Goal: Task Accomplishment & Management: Manage account settings

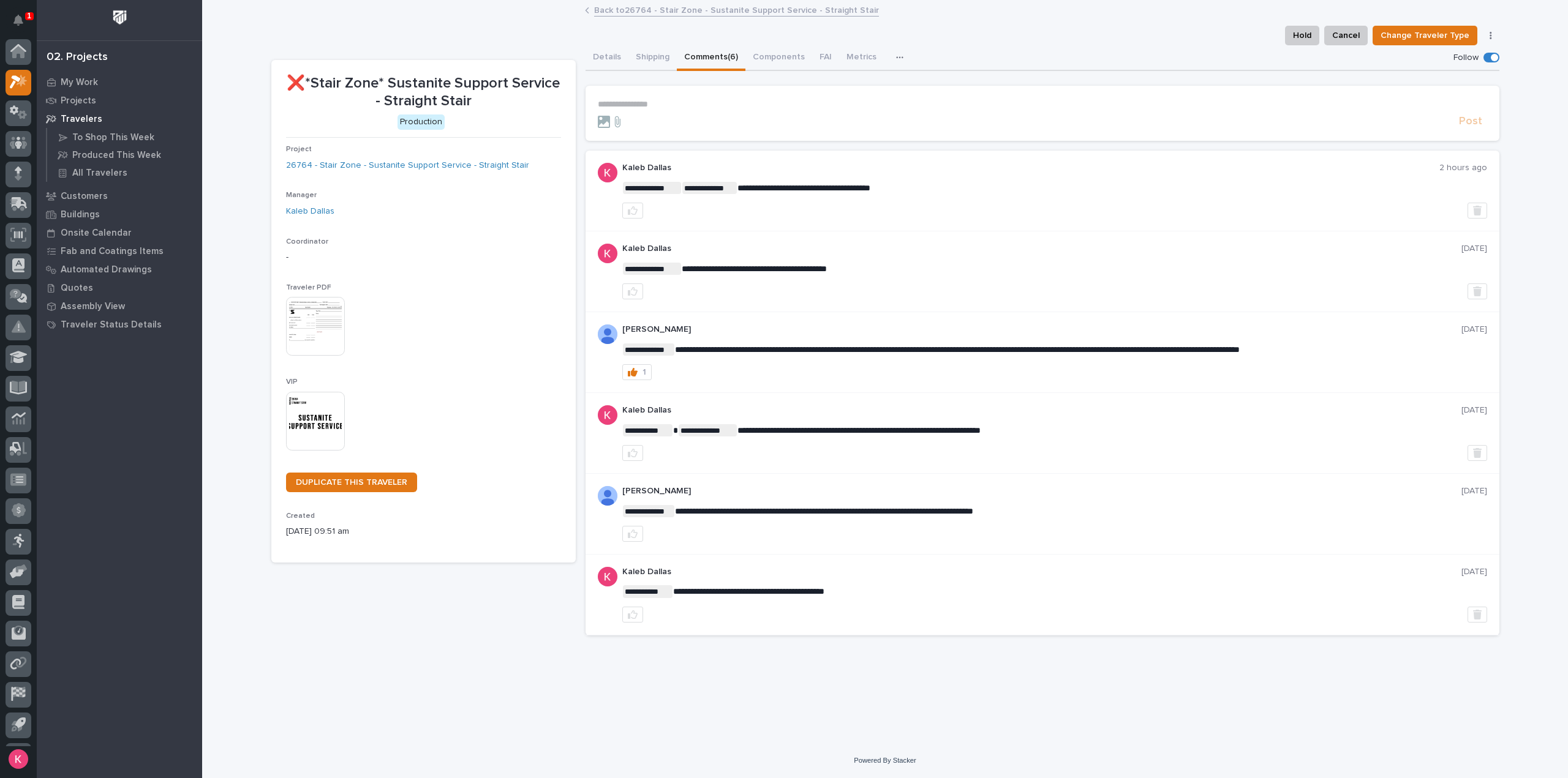
scroll to position [27, 0]
click at [23, 26] on button "Notifications" at bounding box center [18, 20] width 26 height 26
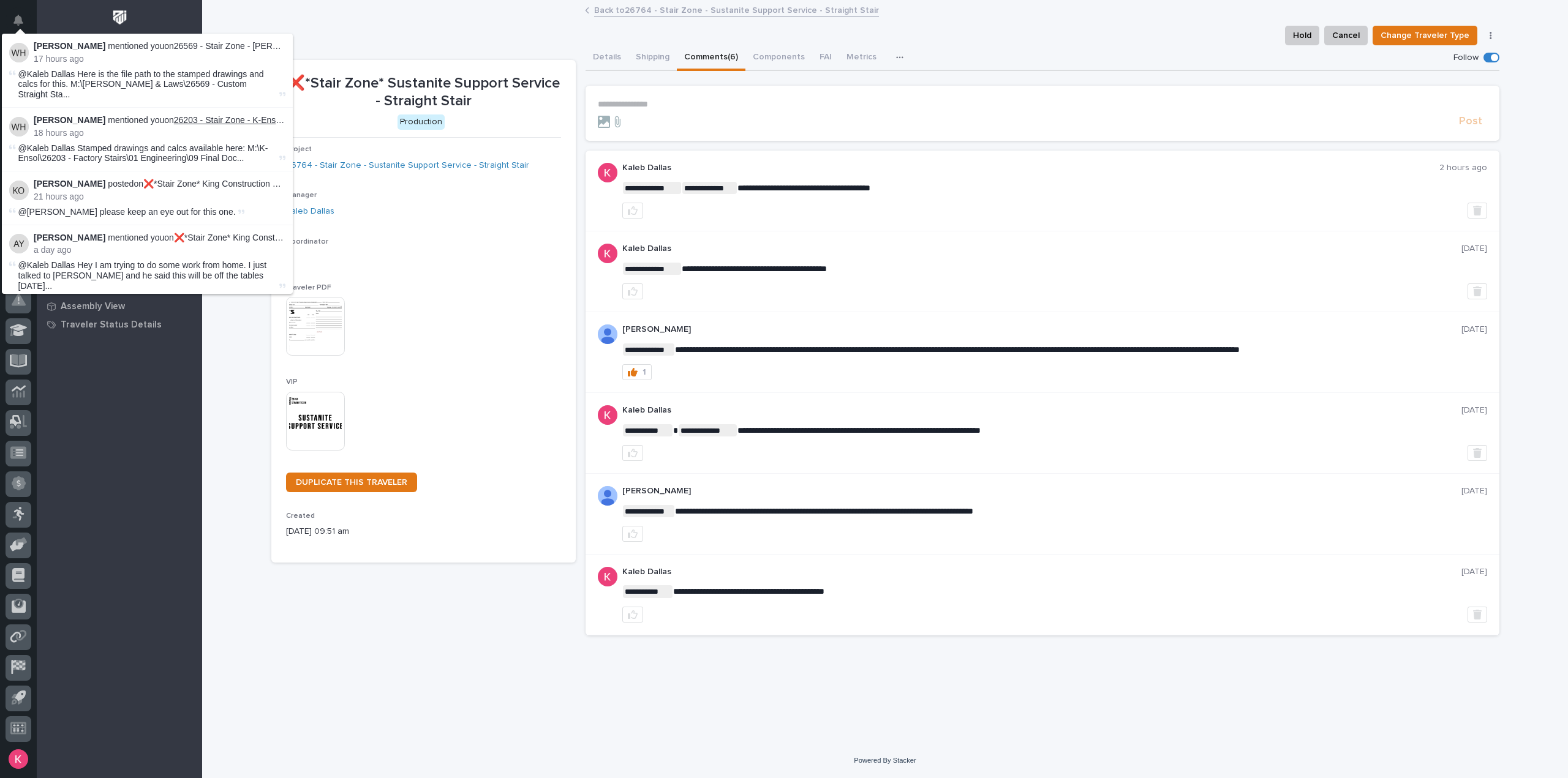
click at [223, 115] on link "26203 - Stair Zone - K-Ensol - Factory Stairs" at bounding box center [259, 120] width 169 height 10
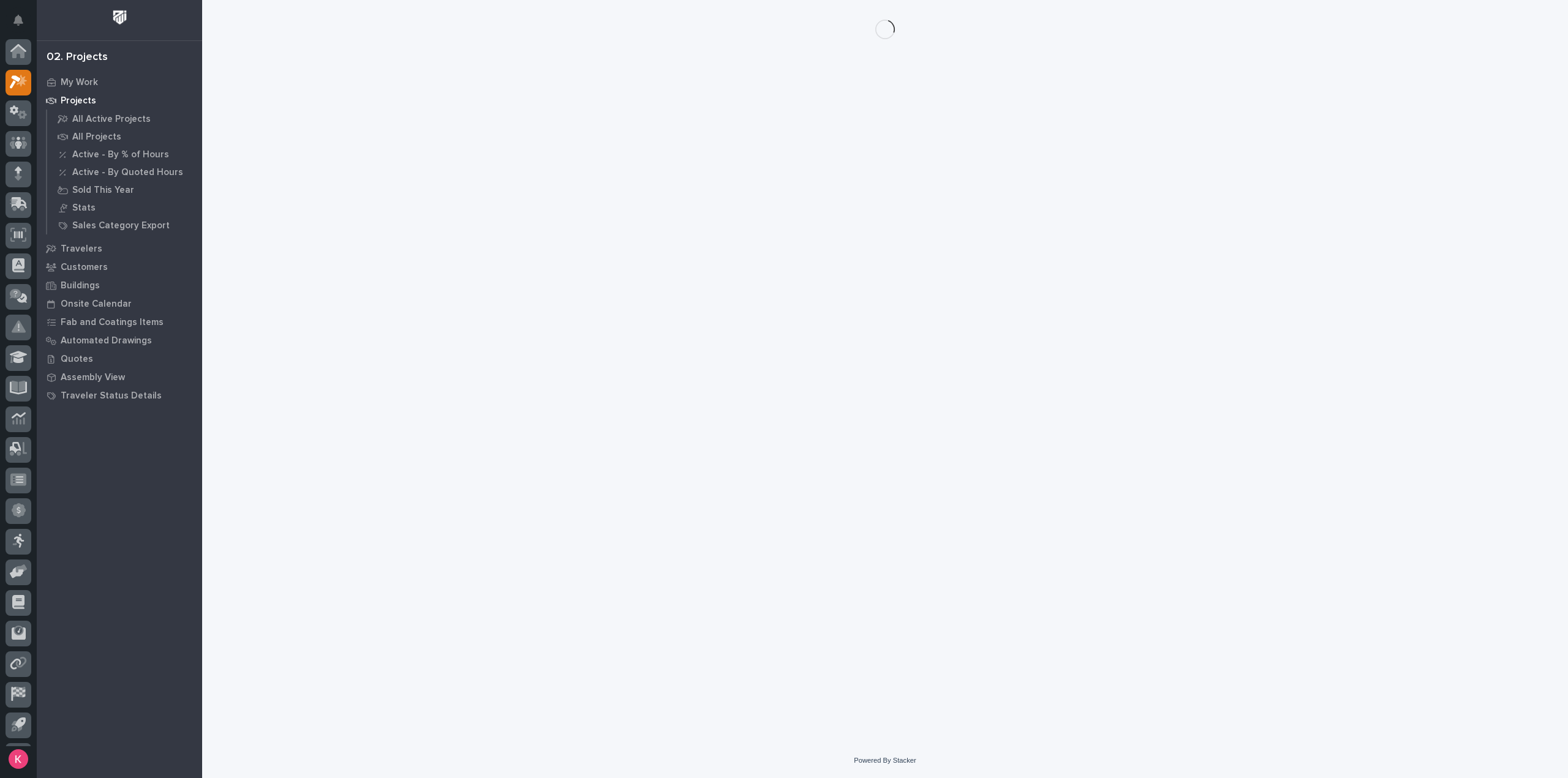
scroll to position [27, 0]
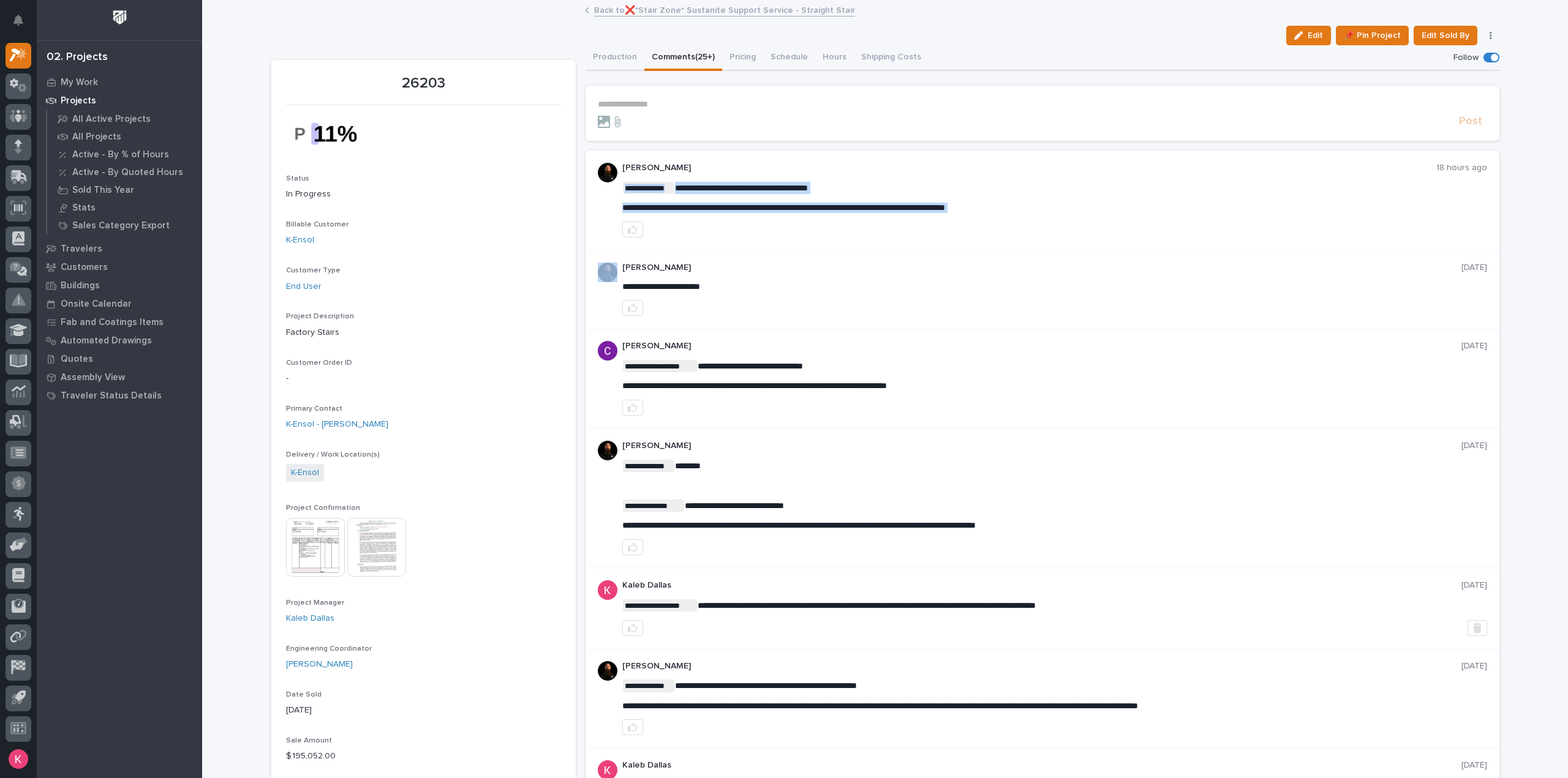
drag, startPoint x: 612, startPoint y: 206, endPoint x: 977, endPoint y: 215, distance: 365.1
click at [977, 215] on div "**********" at bounding box center [1043, 200] width 914 height 100
click at [992, 223] on div at bounding box center [1054, 230] width 865 height 16
click at [1048, 217] on div "**********" at bounding box center [1054, 200] width 865 height 75
click at [1037, 250] on div "**********" at bounding box center [1043, 289] width 914 height 79
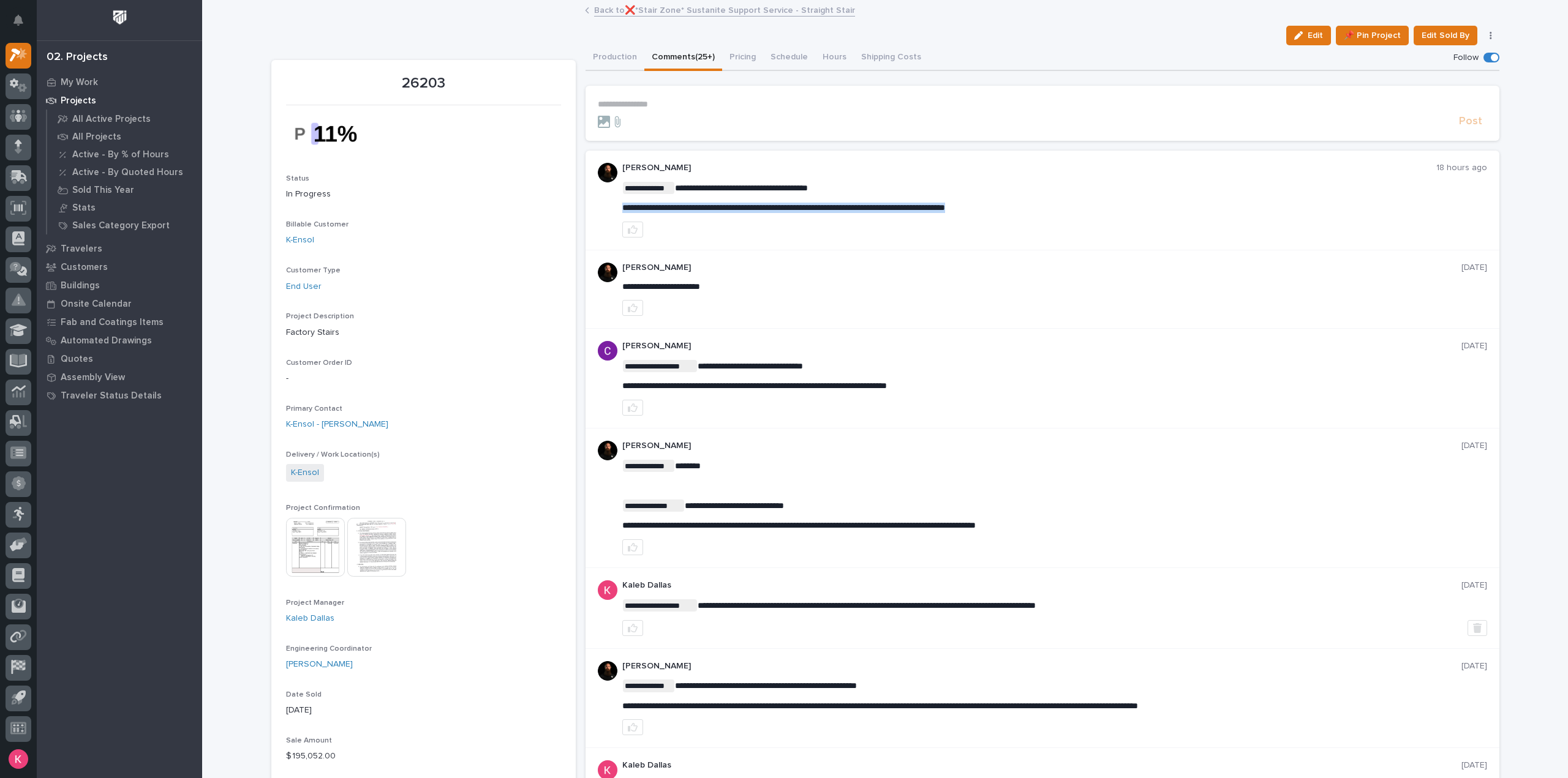
drag, startPoint x: 1037, startPoint y: 203, endPoint x: 620, endPoint y: 208, distance: 417.0
click at [622, 208] on p "**********" at bounding box center [1054, 207] width 865 height 10
copy span "**********"
click at [973, 61] on div "Production Comments (25+) Pricing Schedule Hours Shipping Costs" at bounding box center [1043, 58] width 914 height 26
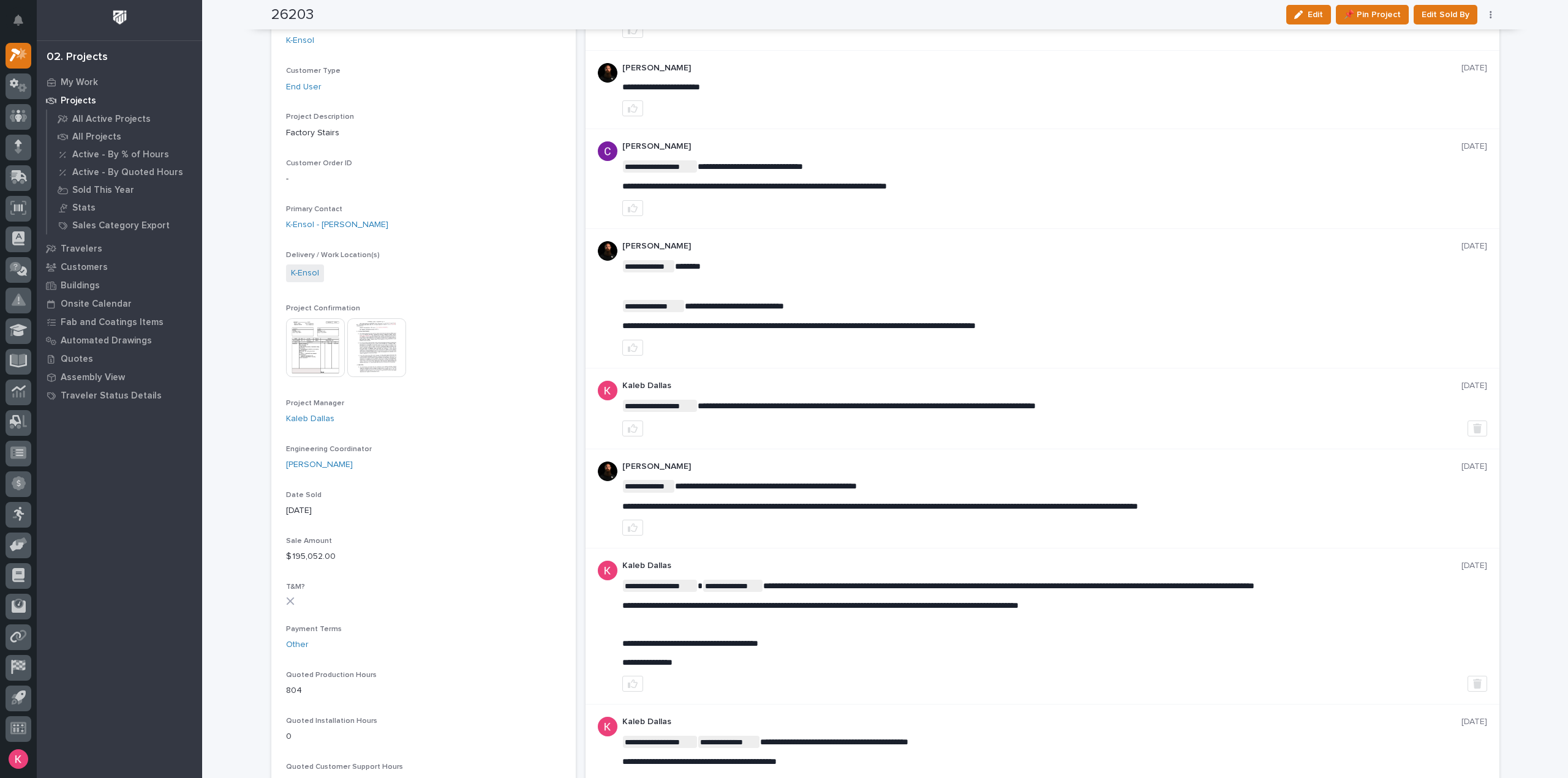
scroll to position [0, 0]
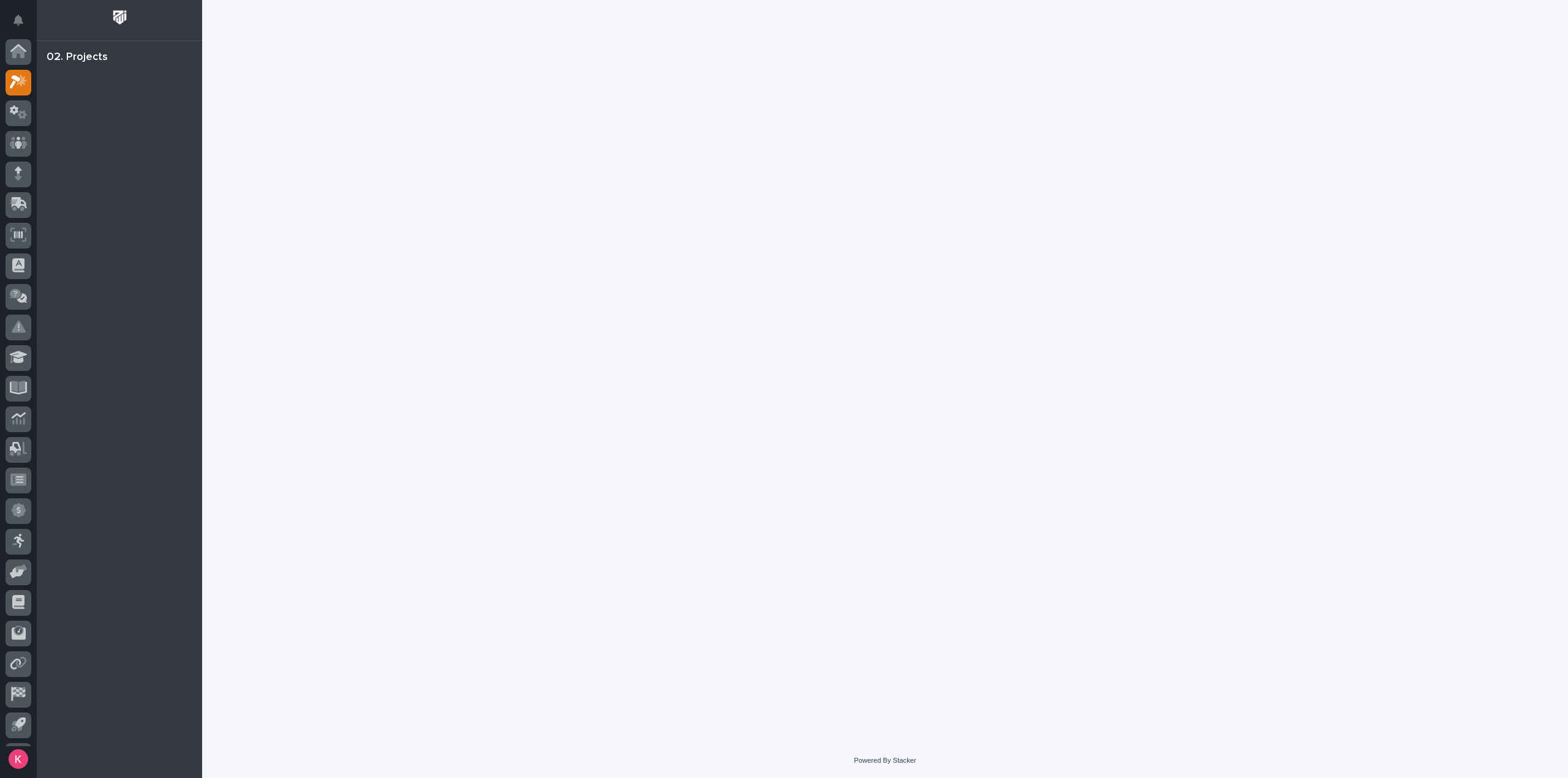
scroll to position [27, 0]
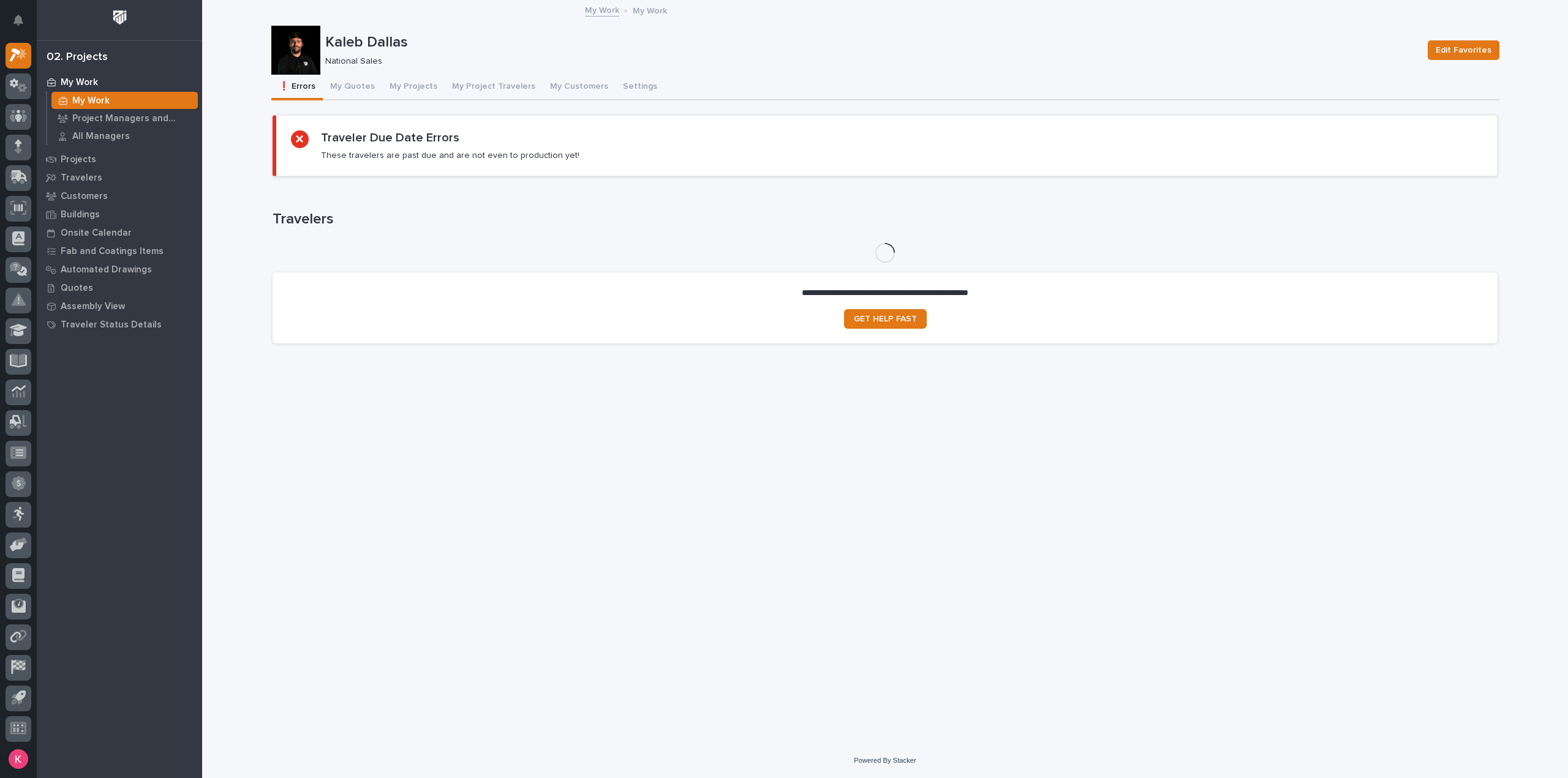
click at [344, 84] on button "My Quotes" at bounding box center [352, 88] width 59 height 26
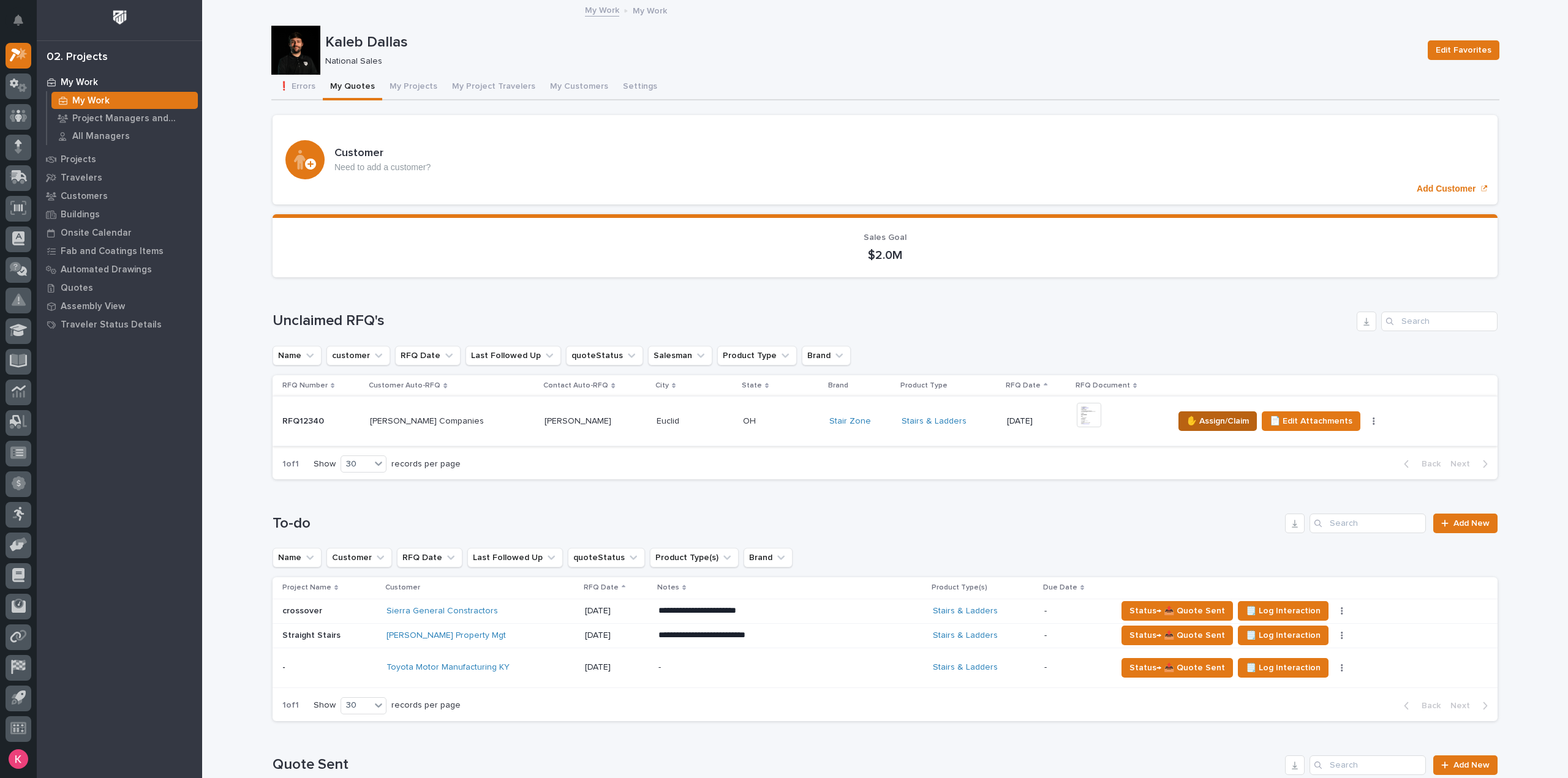
click at [1187, 420] on span "✋ Assign/Claim" at bounding box center [1218, 421] width 63 height 15
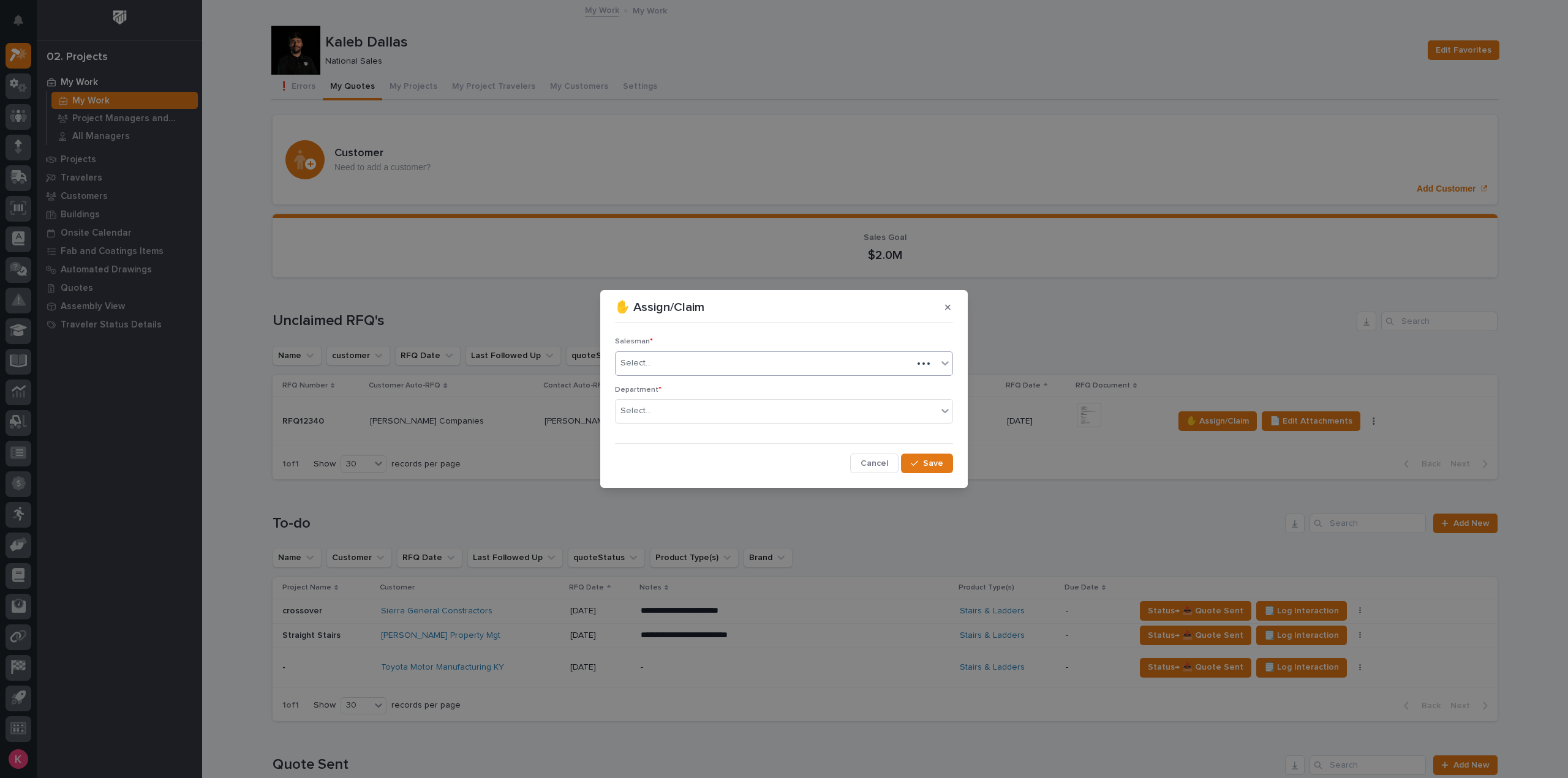
click at [715, 369] on div "Select..." at bounding box center [764, 364] width 297 height 20
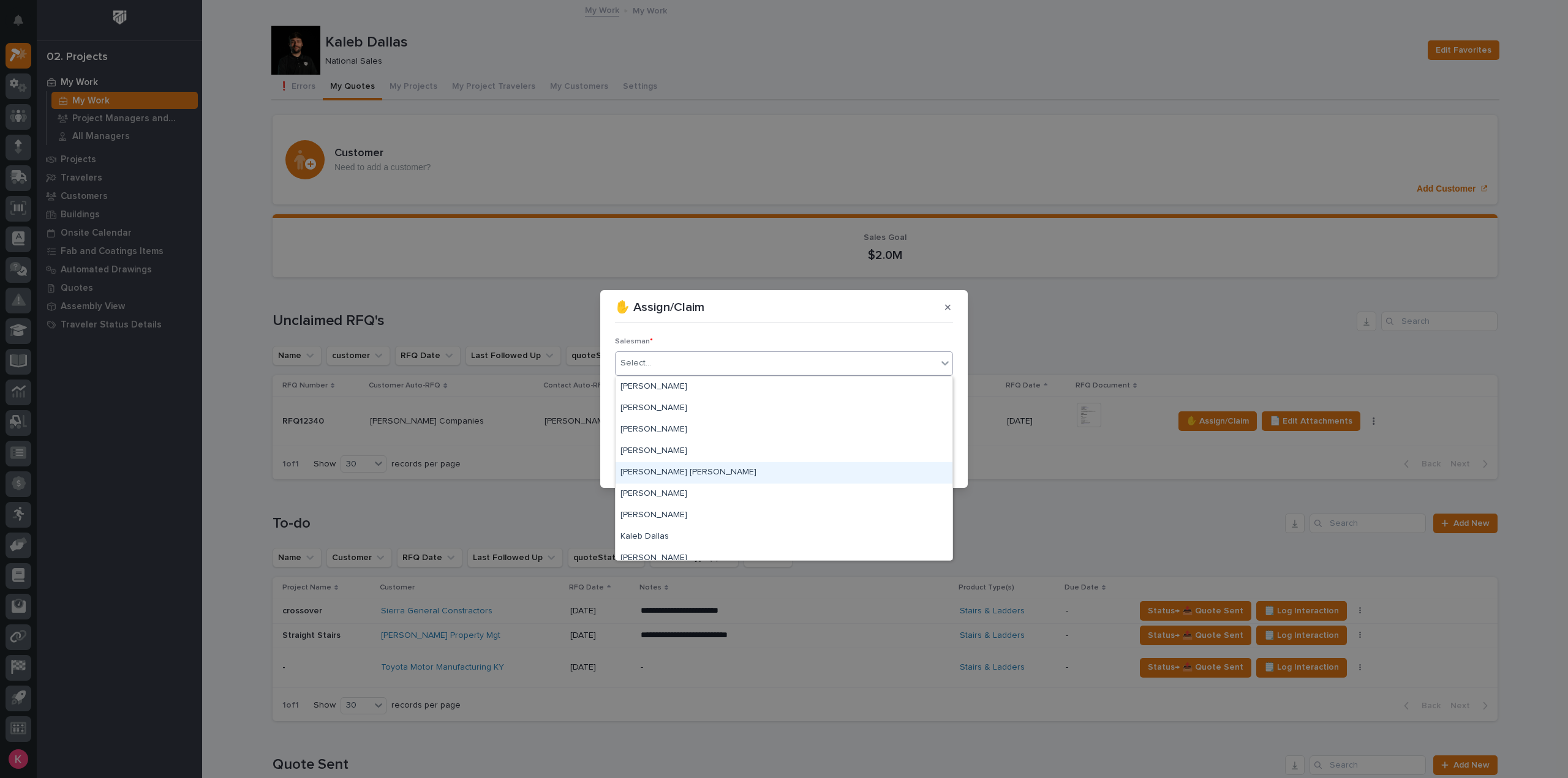
click at [732, 406] on div "Select..." at bounding box center [776, 411] width 321 height 20
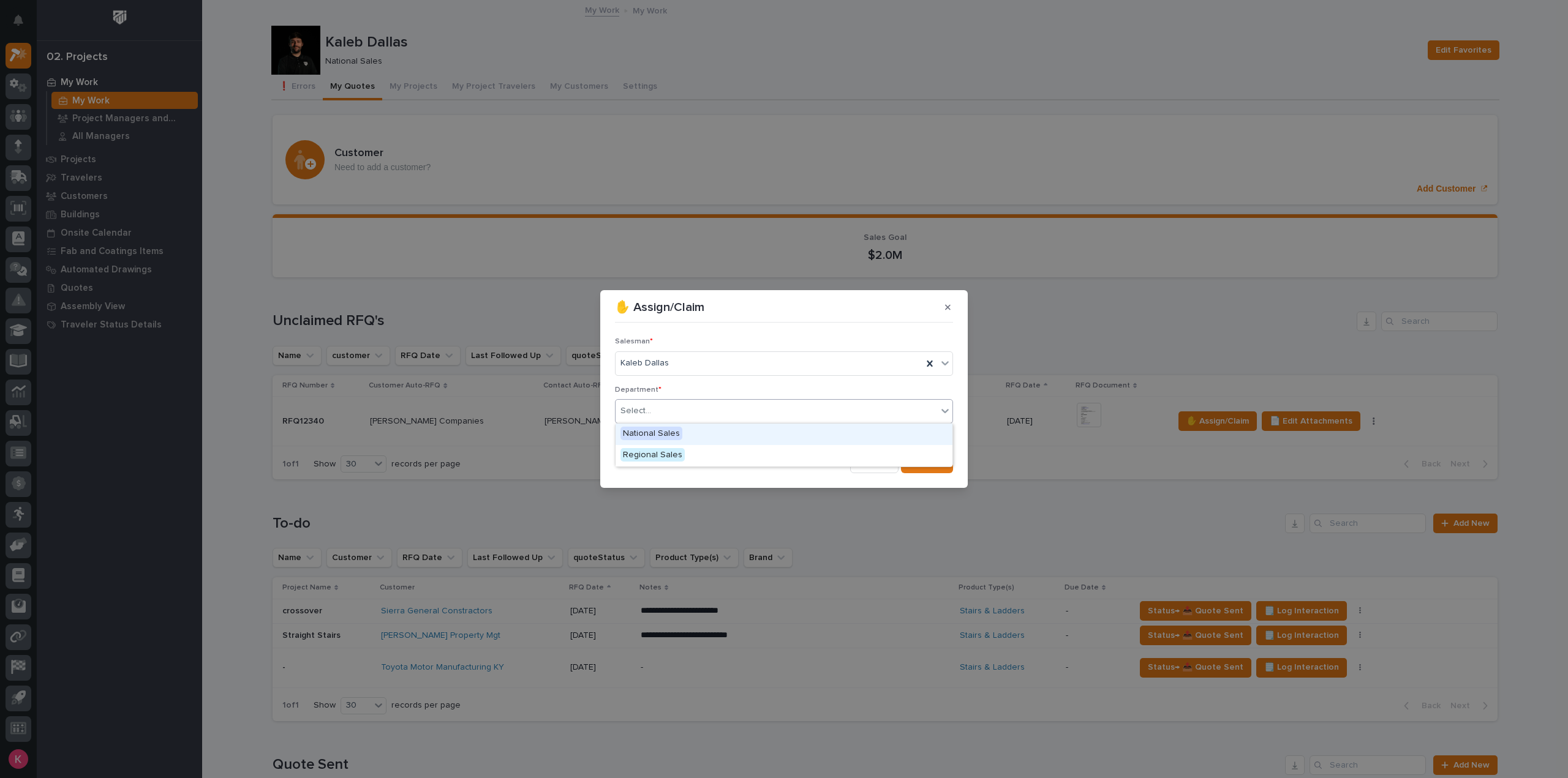
drag, startPoint x: 711, startPoint y: 433, endPoint x: 769, endPoint y: 442, distance: 58.7
click at [711, 434] on div "National Sales" at bounding box center [784, 435] width 337 height 22
click at [915, 465] on icon "button" at bounding box center [914, 464] width 7 height 9
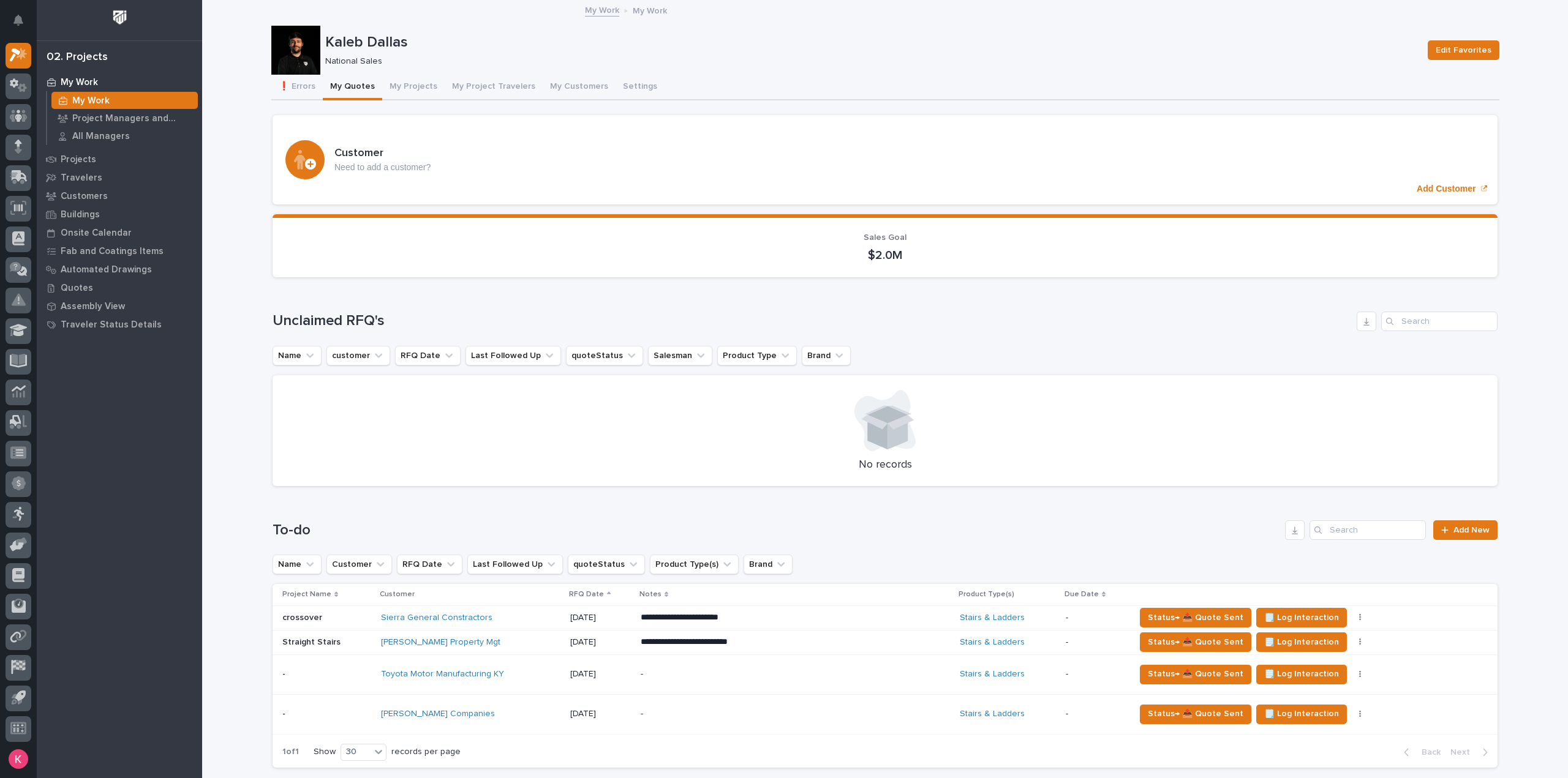
click at [659, 702] on div "-" at bounding box center [748, 714] width 215 height 28
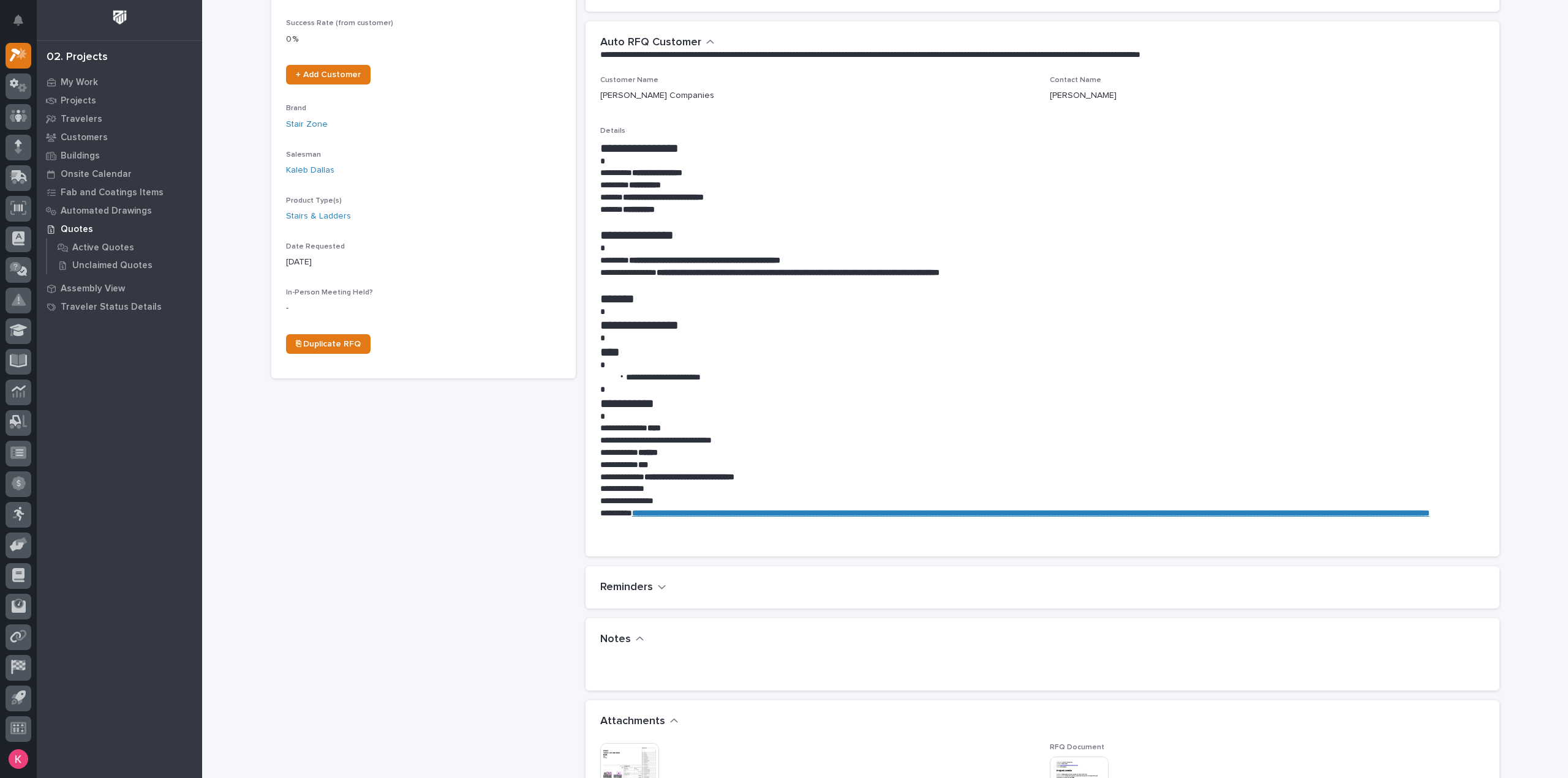
scroll to position [367, 0]
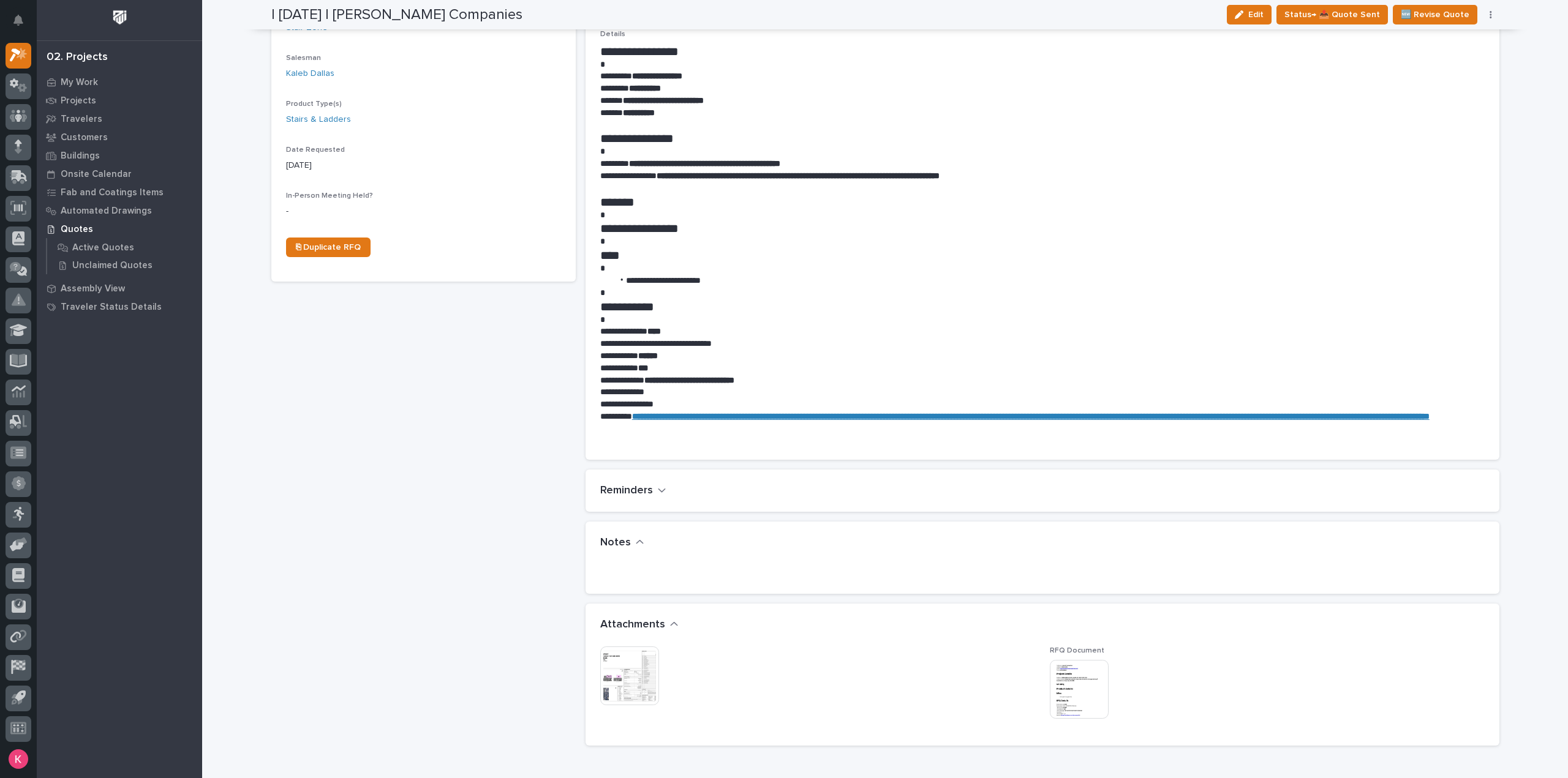
click at [625, 659] on img at bounding box center [629, 675] width 59 height 59
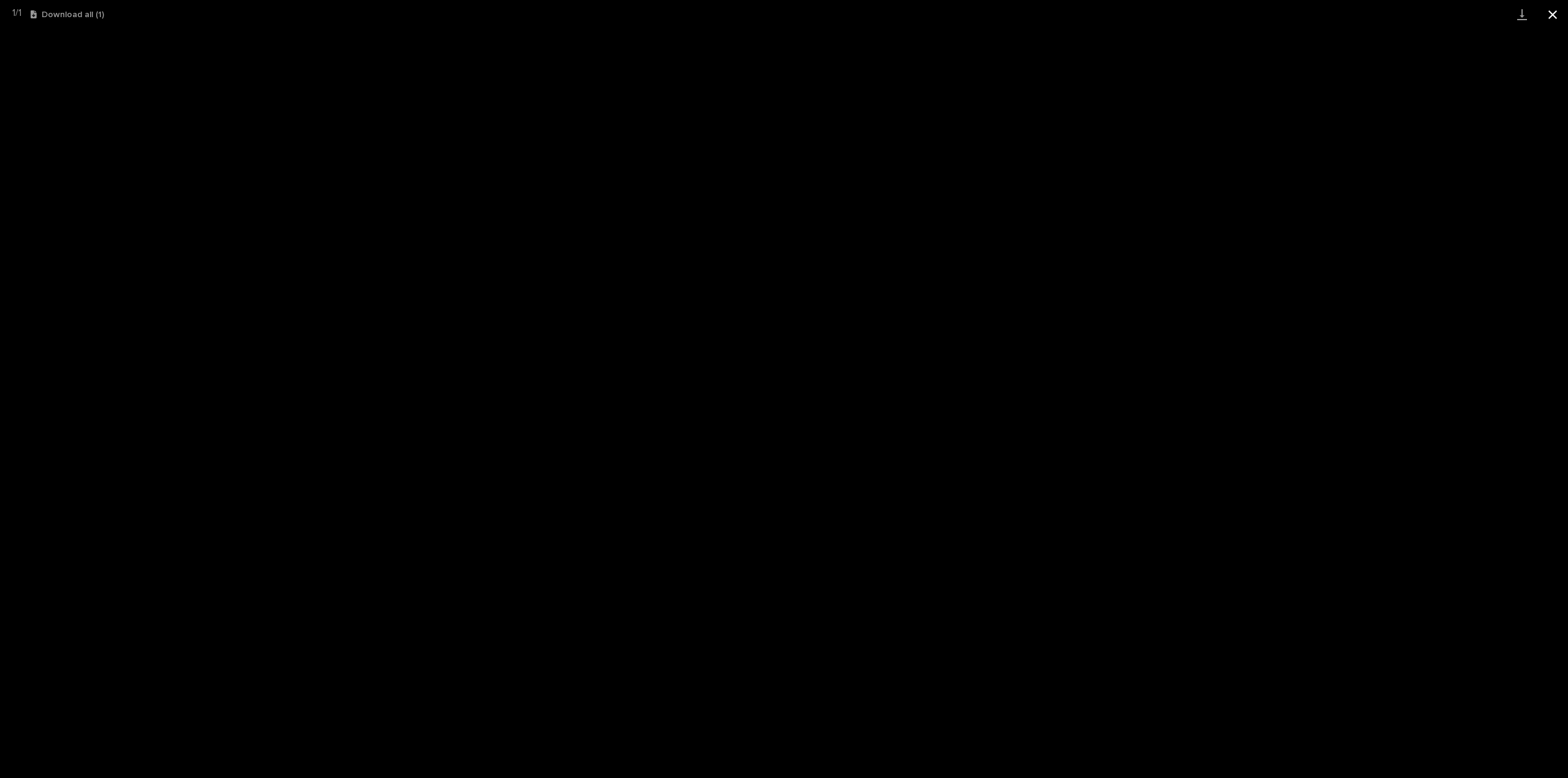
click at [1559, 11] on button "Close gallery" at bounding box center [1552, 14] width 30 height 29
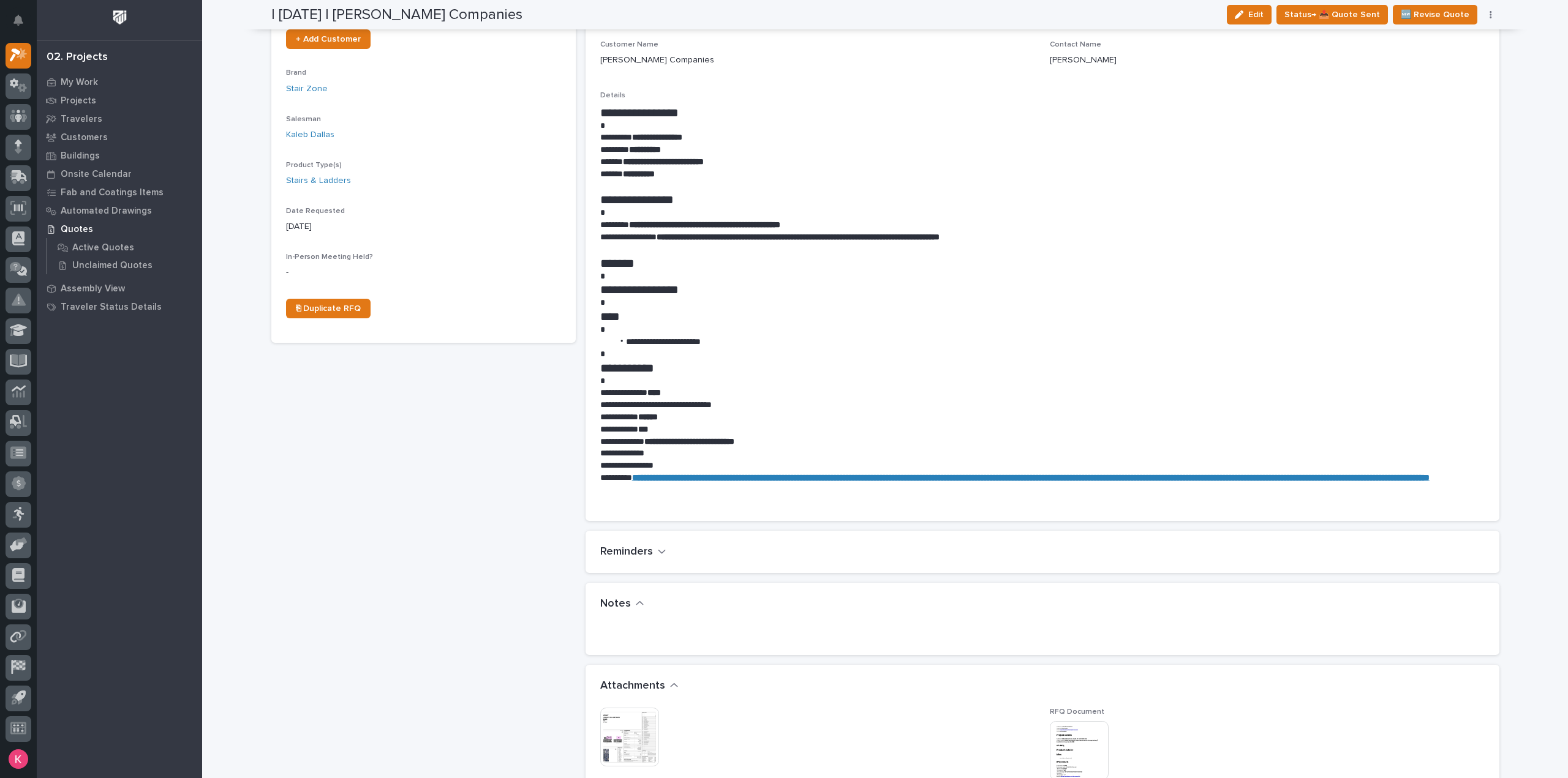
scroll to position [0, 0]
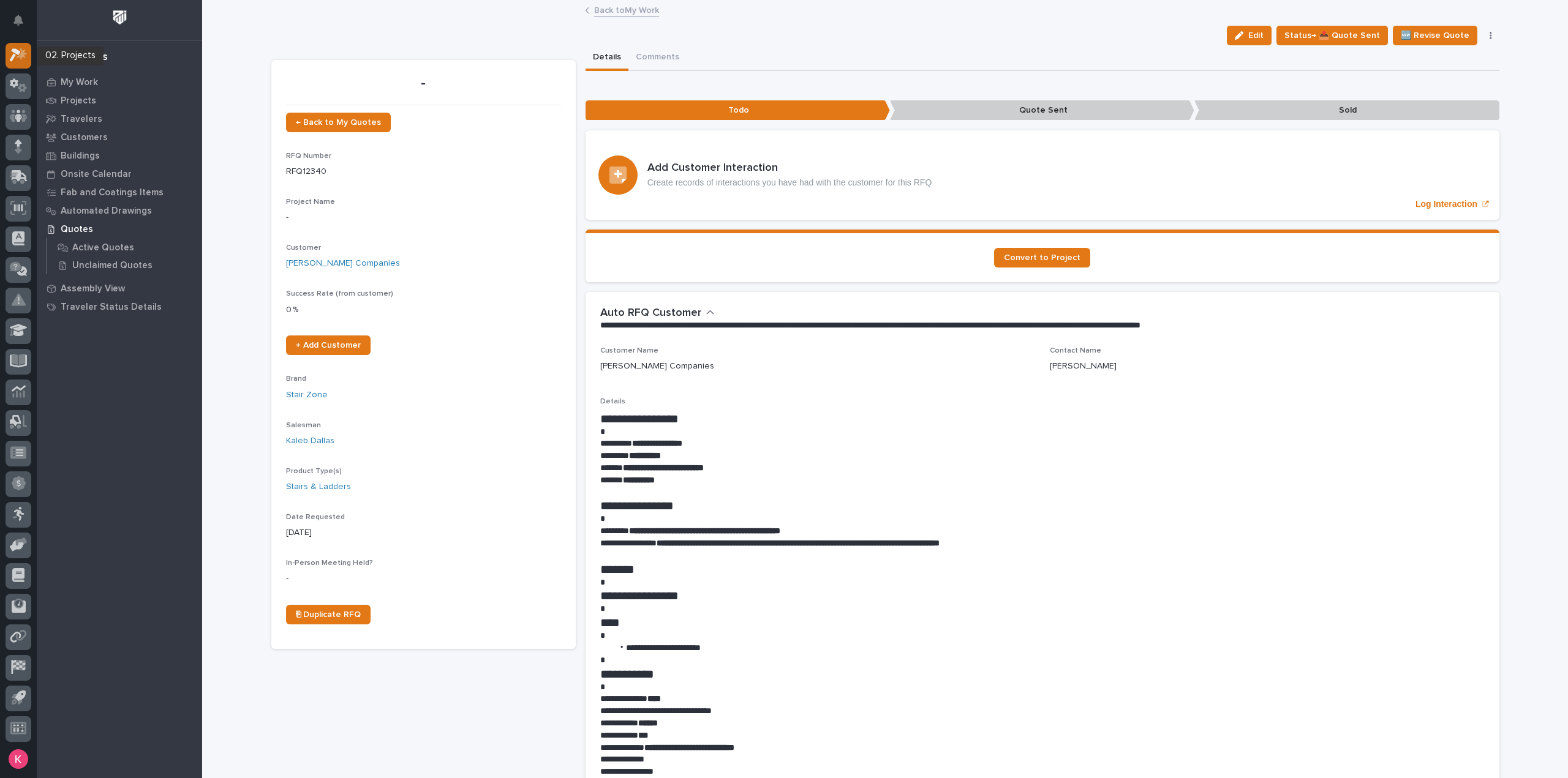
click at [16, 48] on icon at bounding box center [19, 55] width 18 height 14
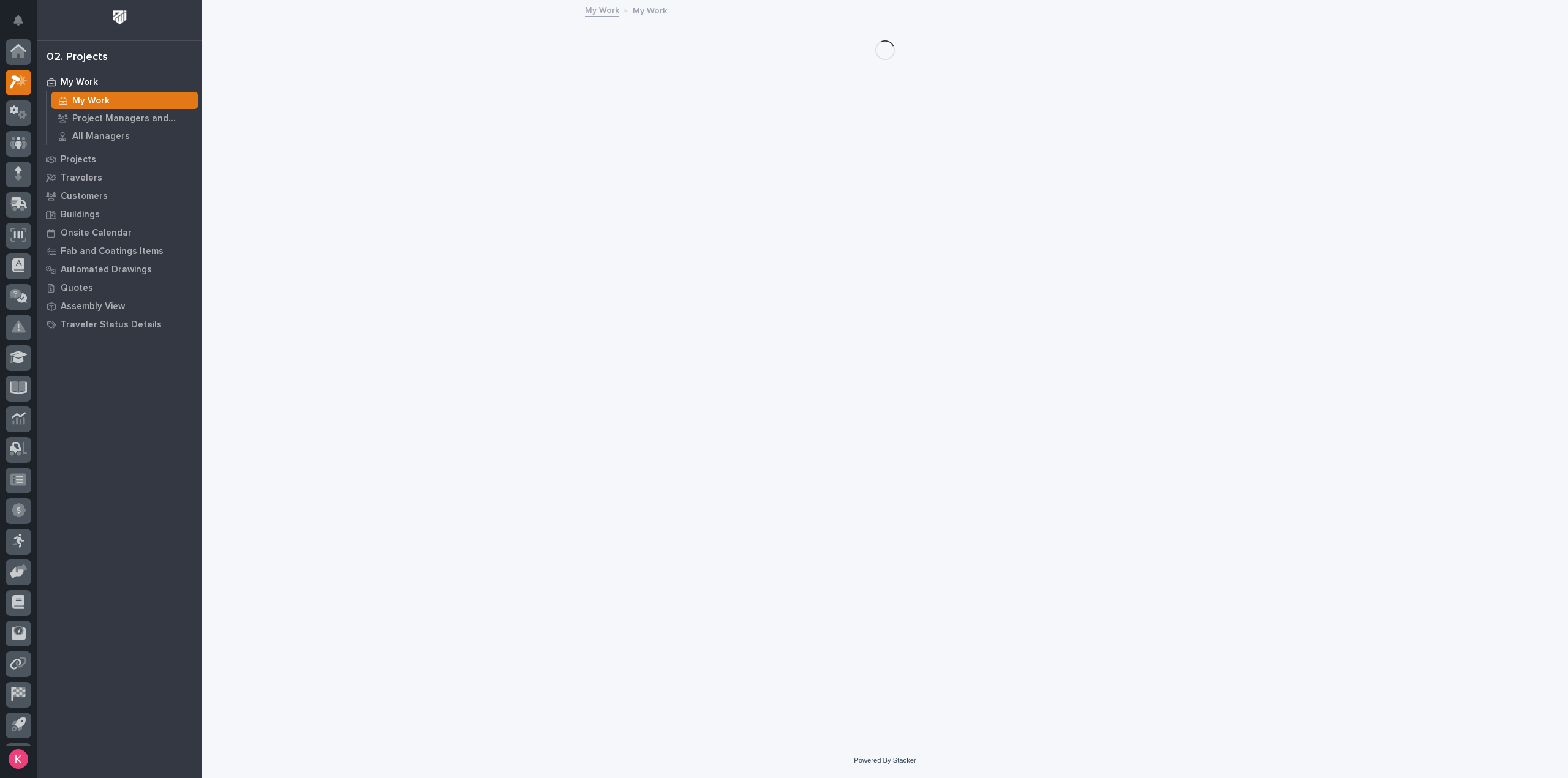
scroll to position [27, 0]
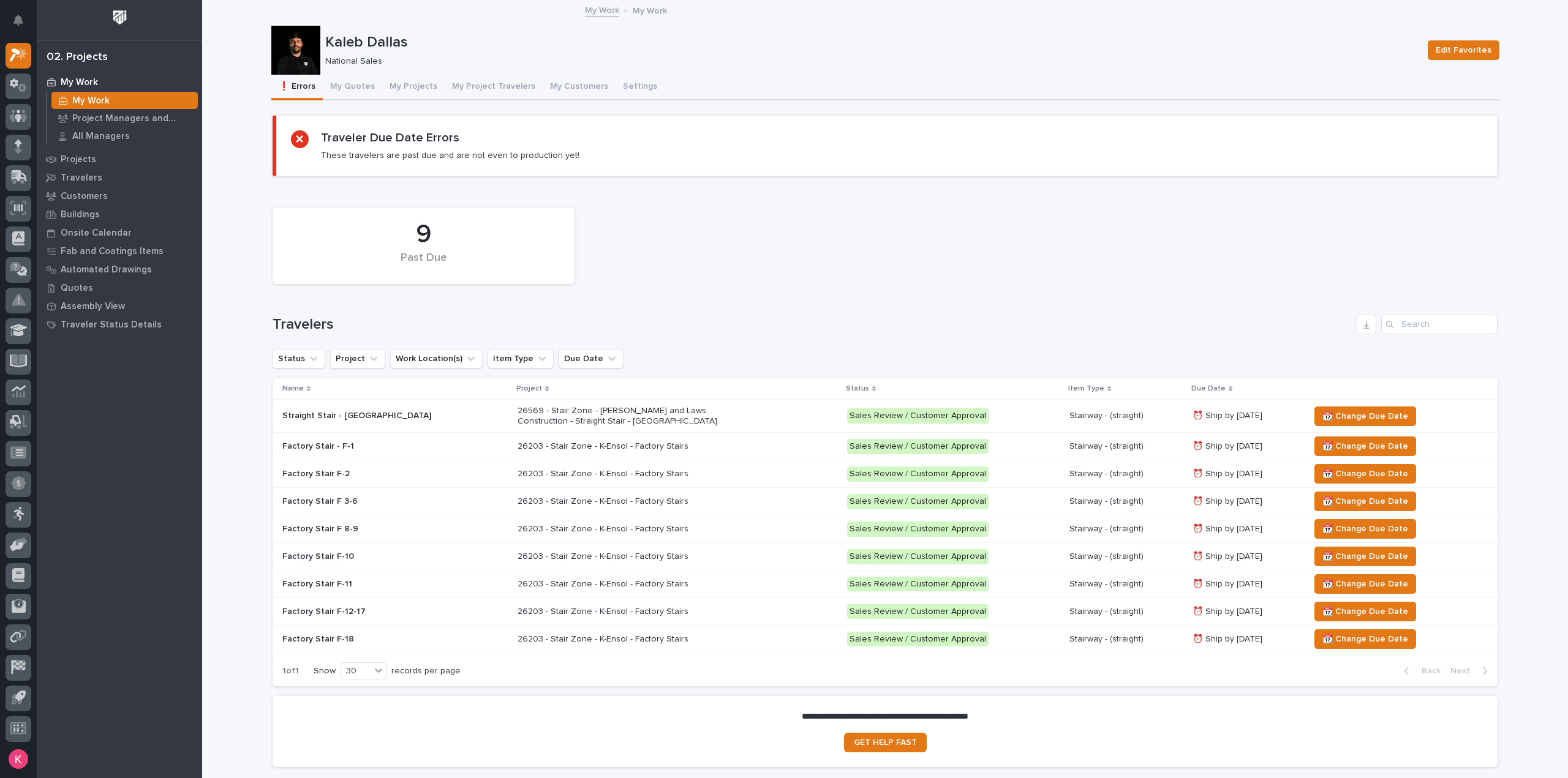
click at [95, 94] on div "My Work" at bounding box center [124, 100] width 146 height 17
click at [114, 103] on div "My Work" at bounding box center [124, 100] width 146 height 17
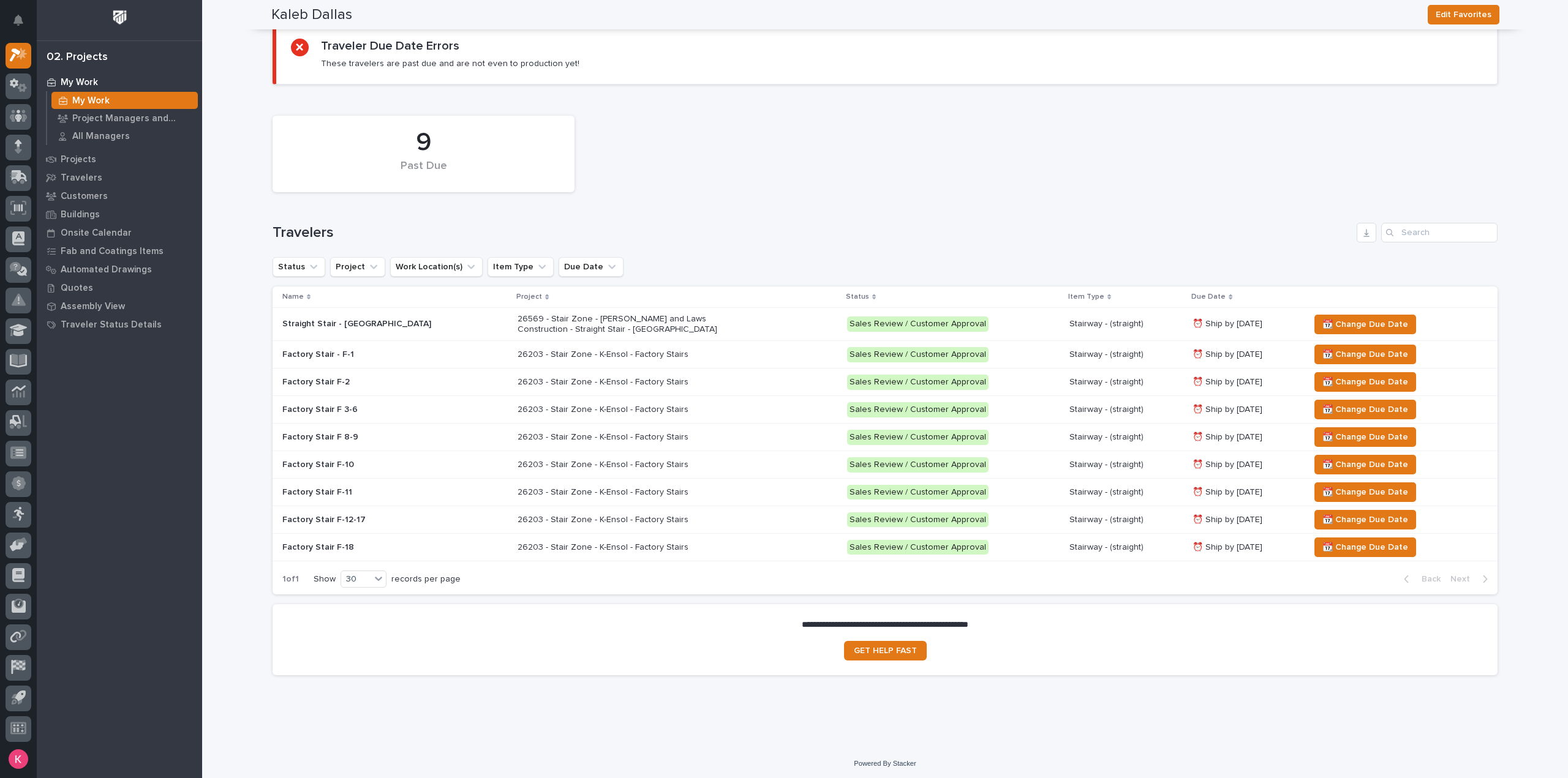
scroll to position [0, 0]
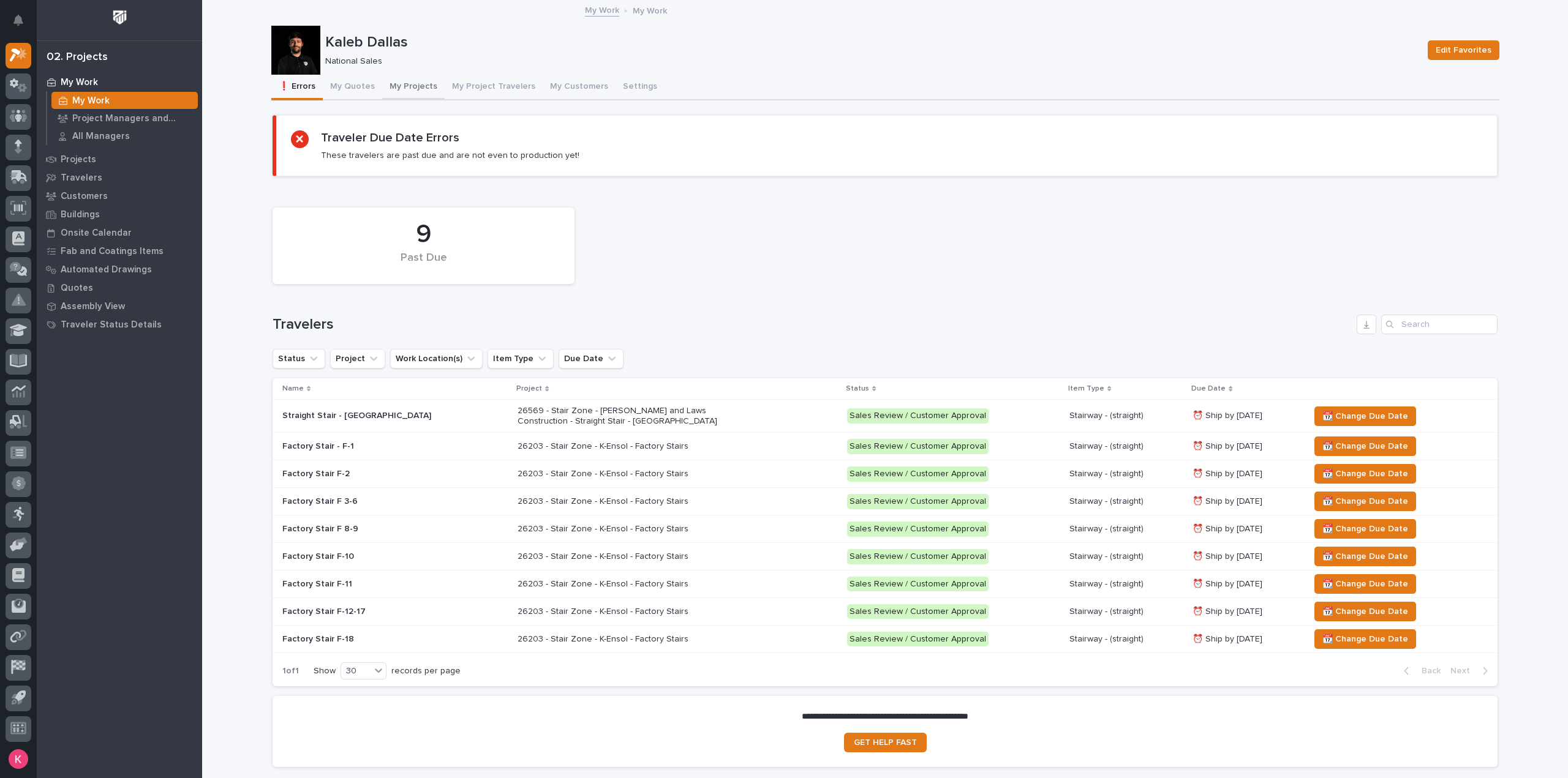
click at [406, 90] on button "My Projects" at bounding box center [413, 88] width 63 height 26
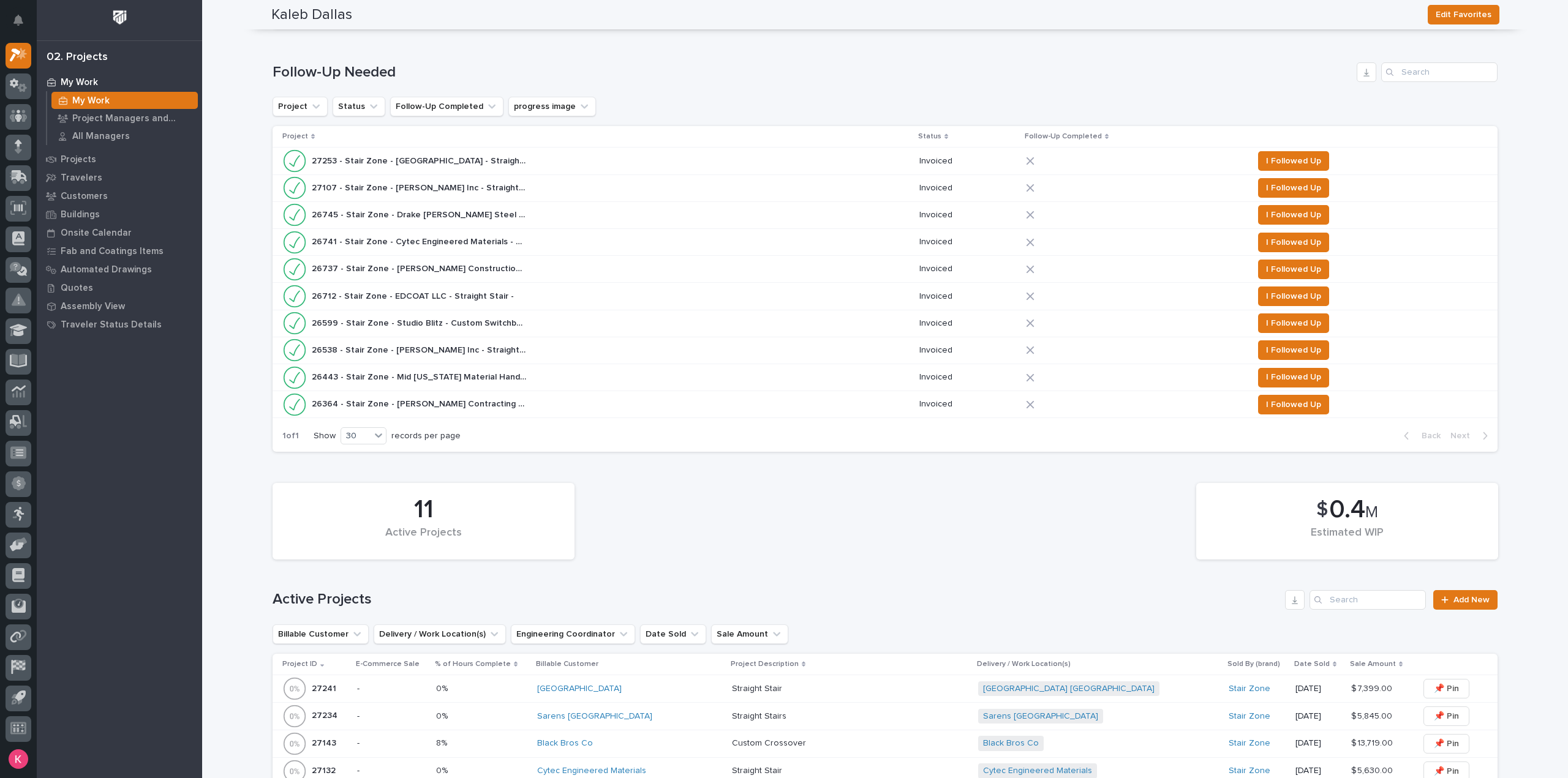
scroll to position [551, 0]
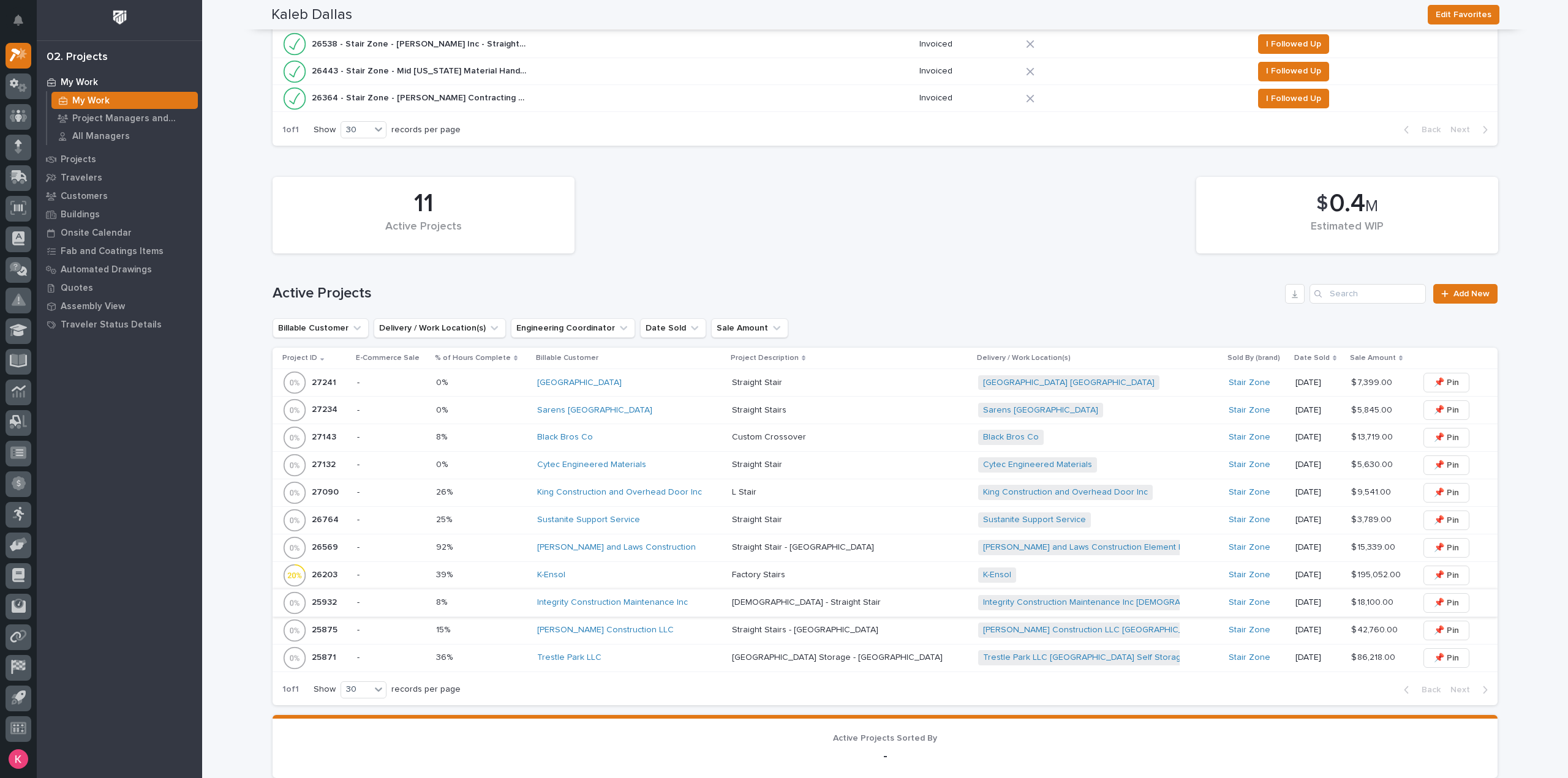
click at [681, 527] on div "Sustanite Support Service" at bounding box center [630, 520] width 185 height 20
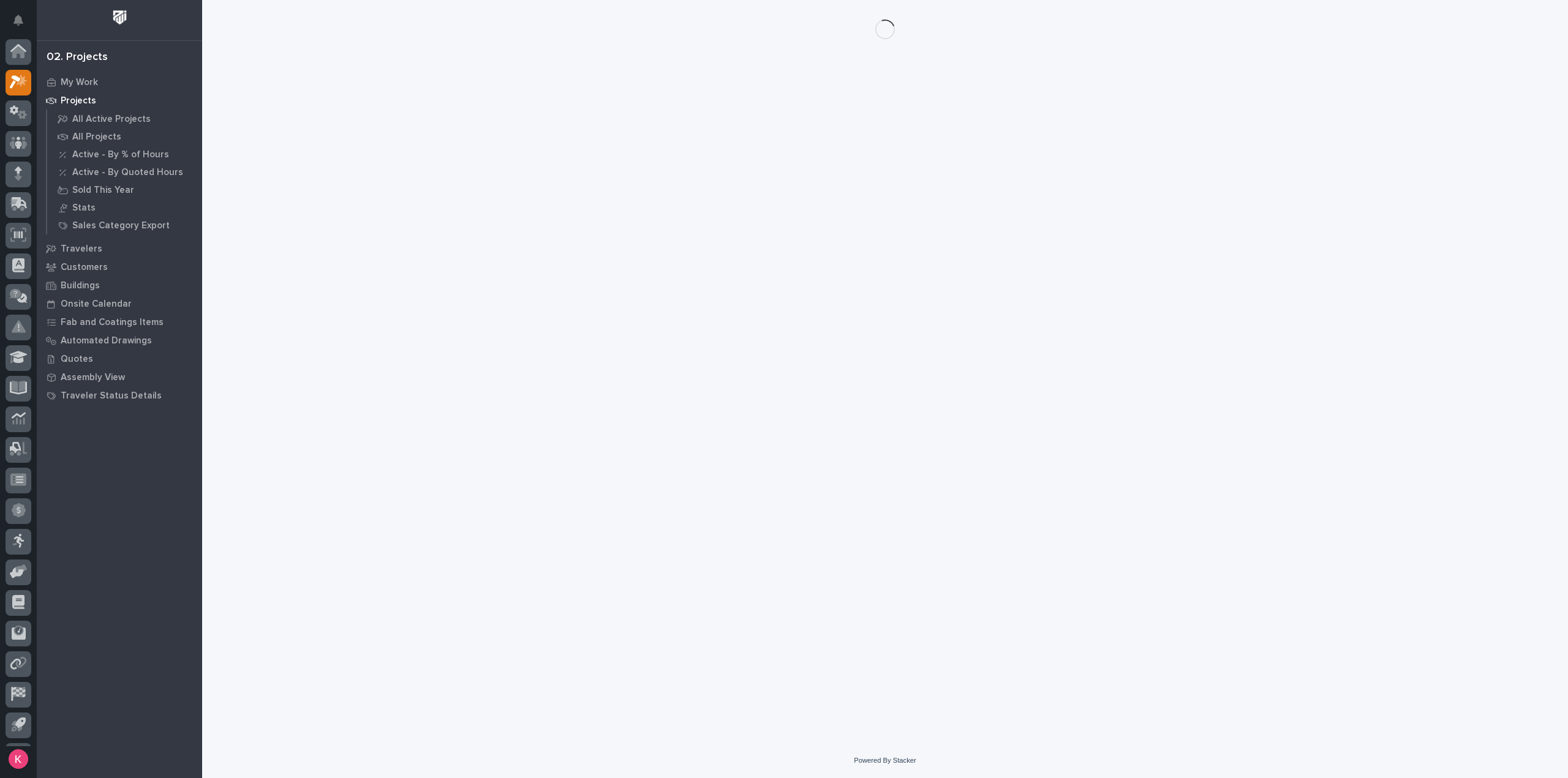
scroll to position [27, 0]
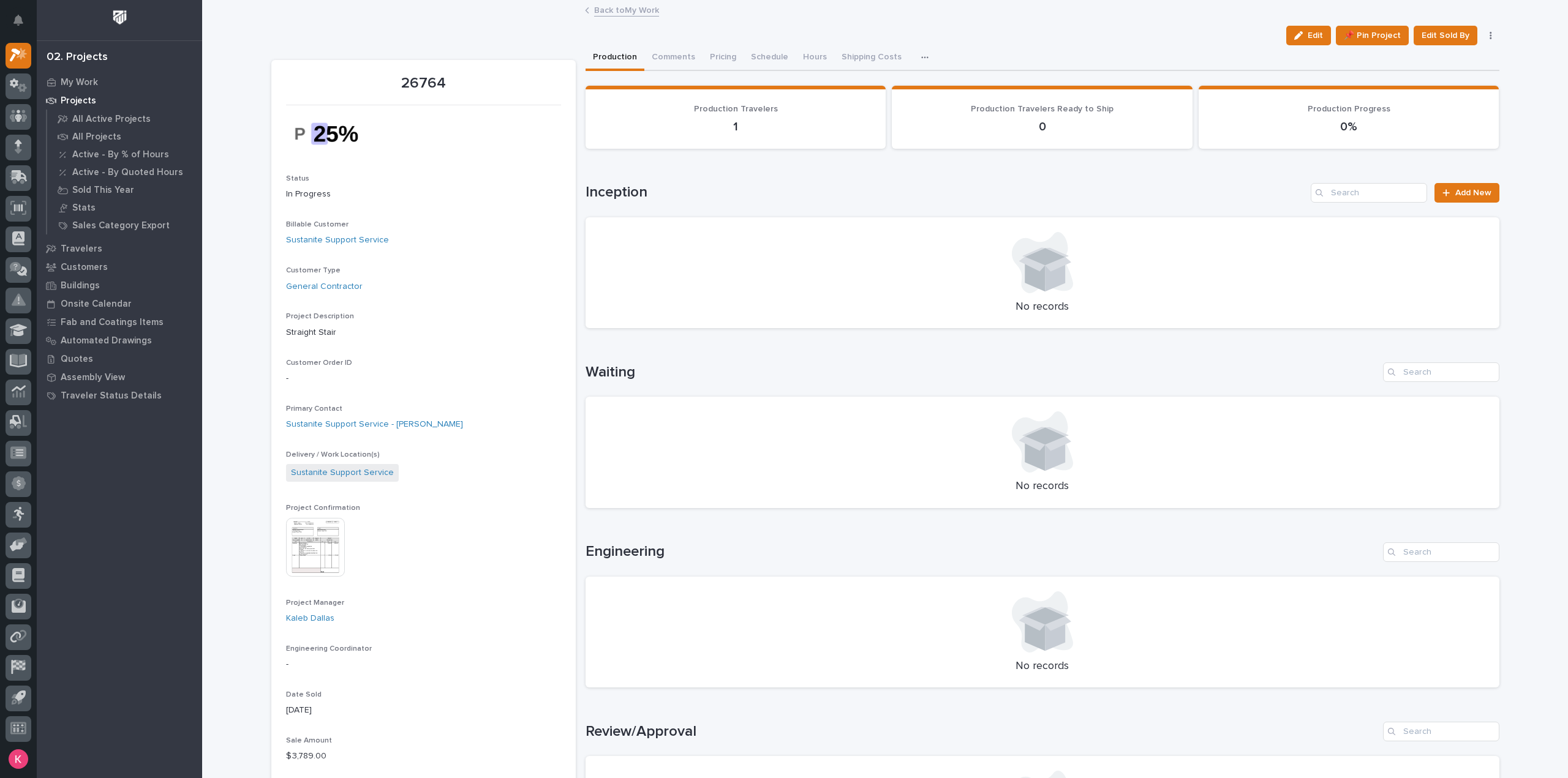
click at [314, 540] on img at bounding box center [315, 547] width 59 height 59
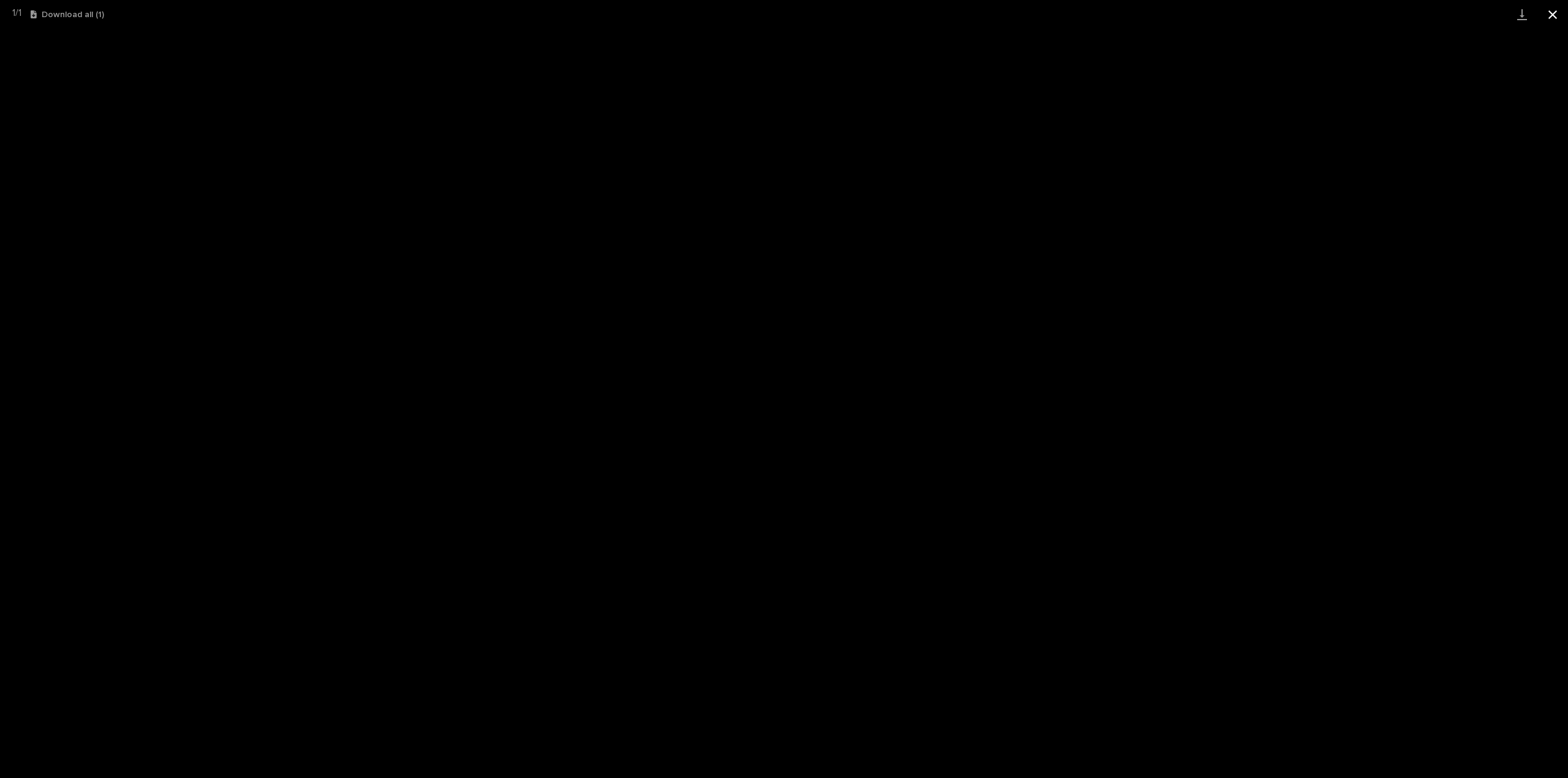
click at [1552, 13] on button "Close gallery" at bounding box center [1552, 14] width 30 height 29
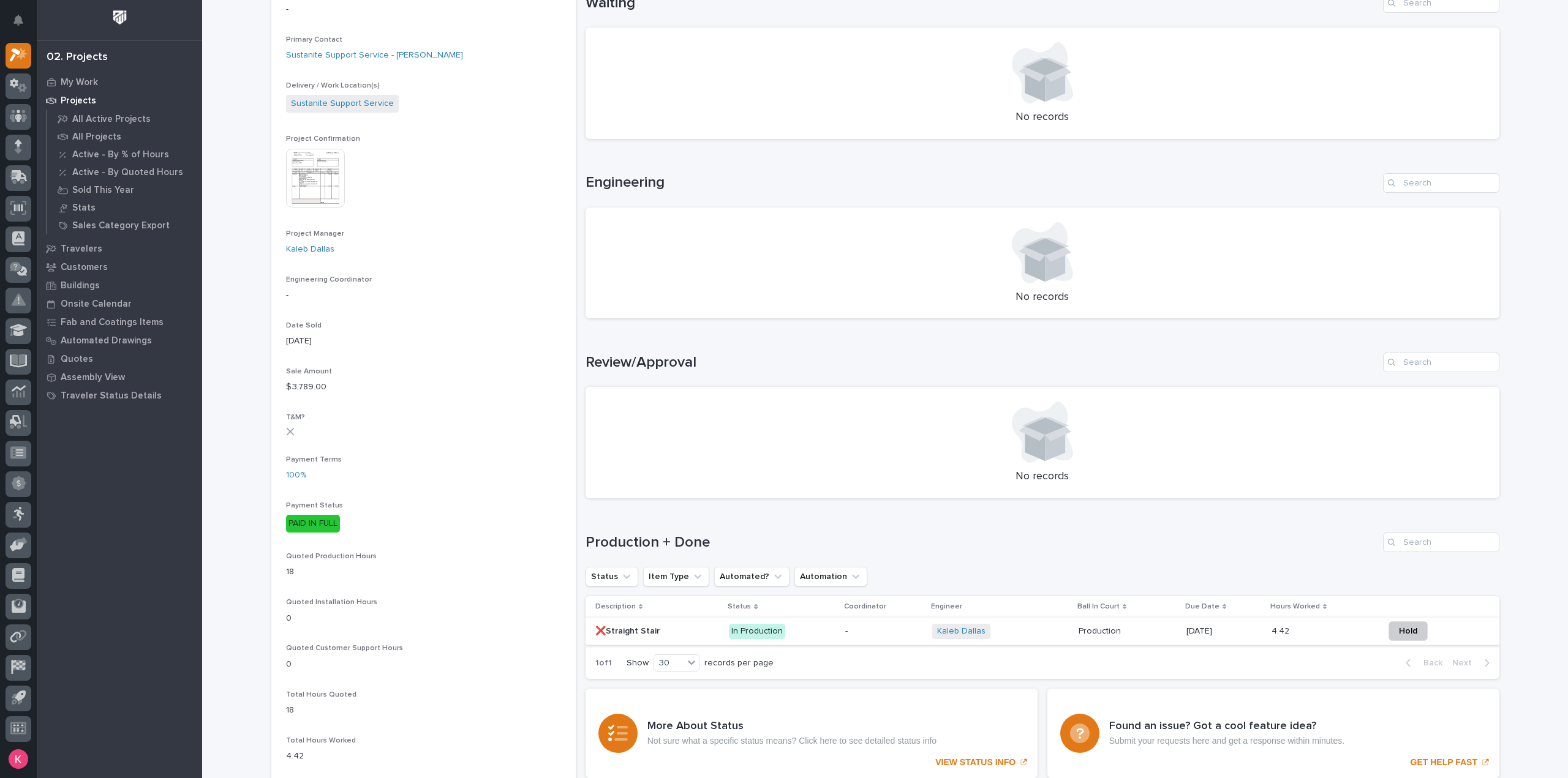
scroll to position [490, 0]
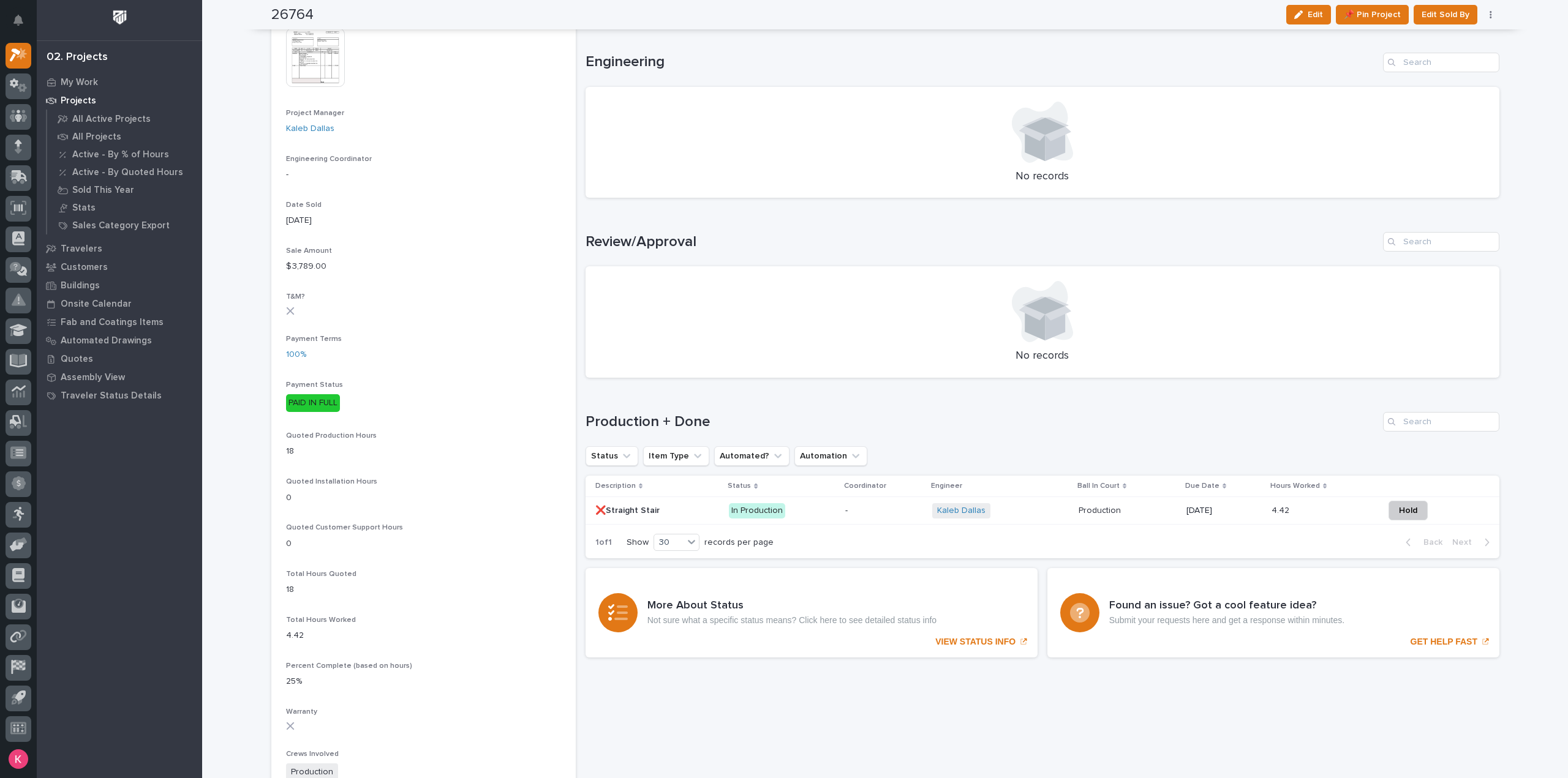
click at [1182, 515] on td "[DATE]" at bounding box center [1224, 511] width 85 height 28
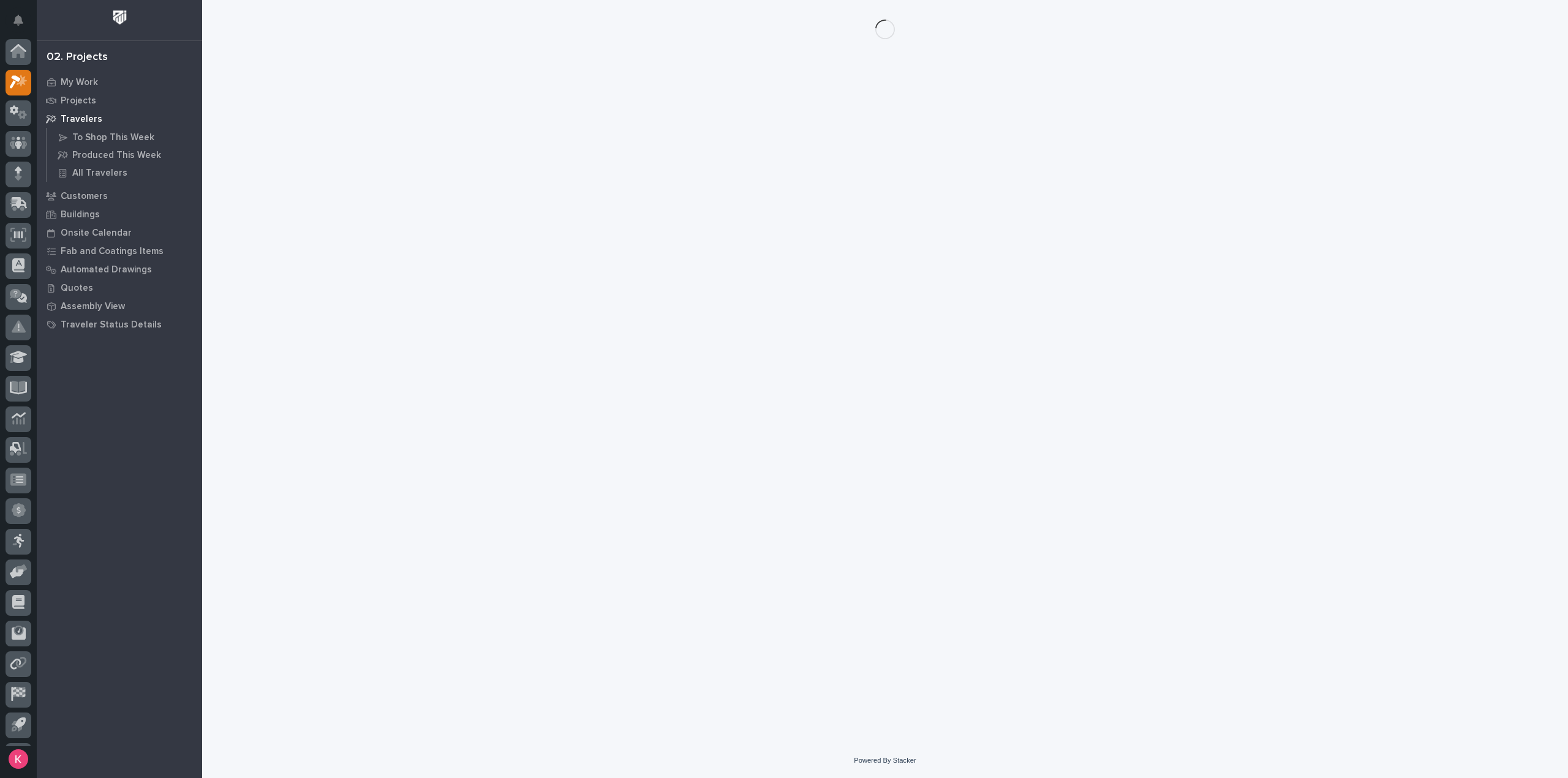
scroll to position [27, 0]
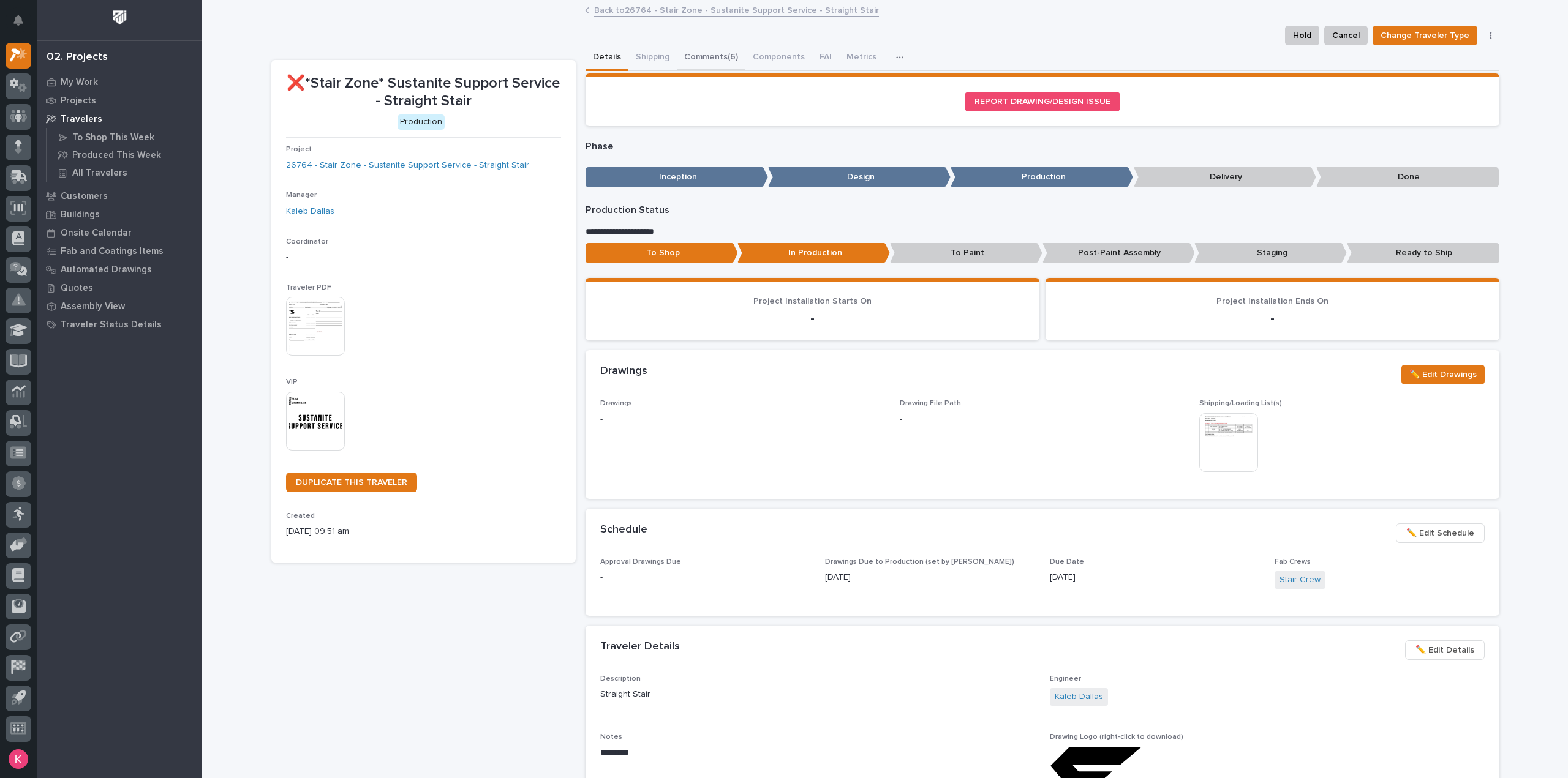
click at [695, 51] on button "Comments (6)" at bounding box center [711, 58] width 69 height 26
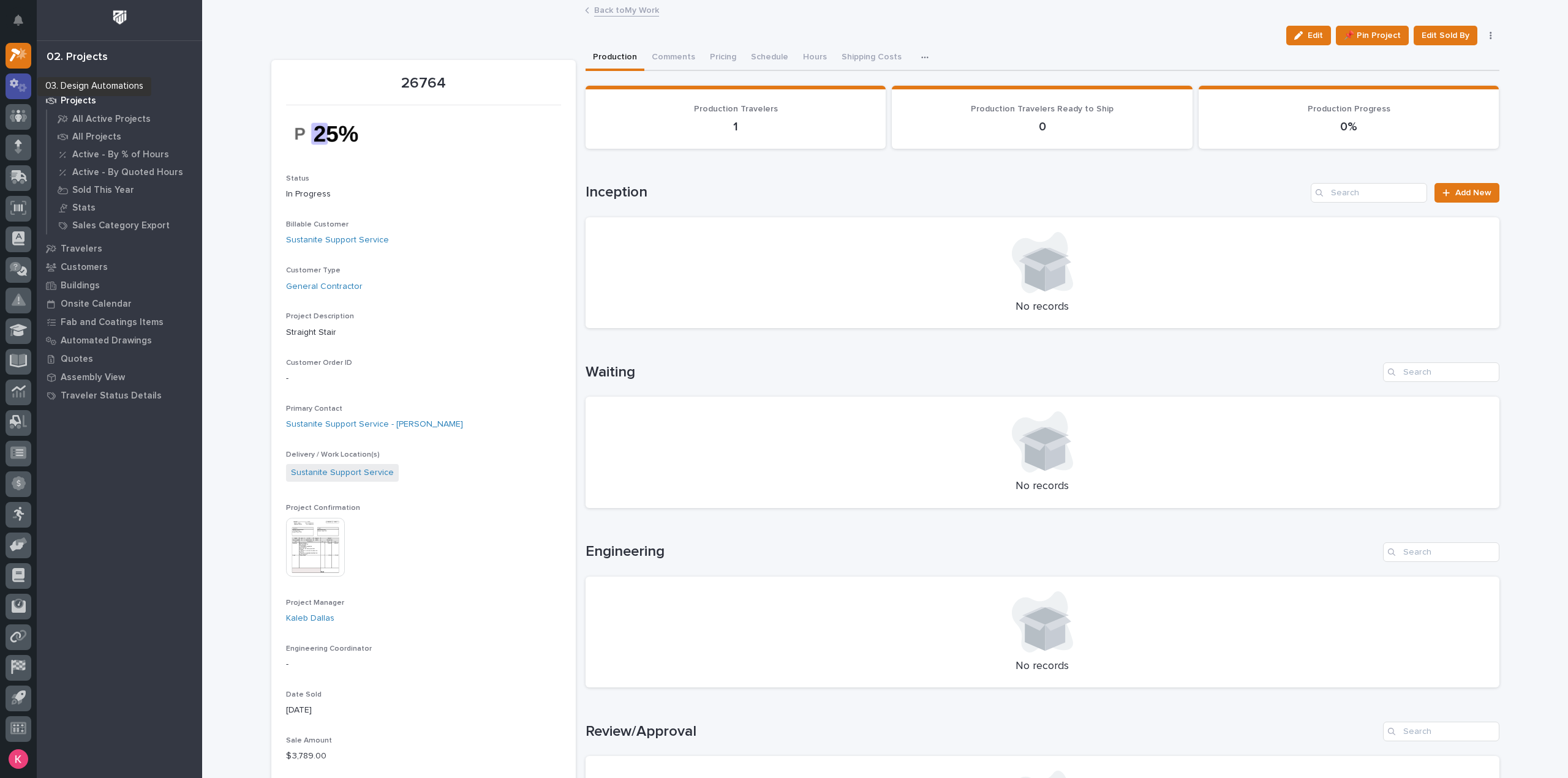
click at [22, 83] on icon at bounding box center [19, 85] width 18 height 14
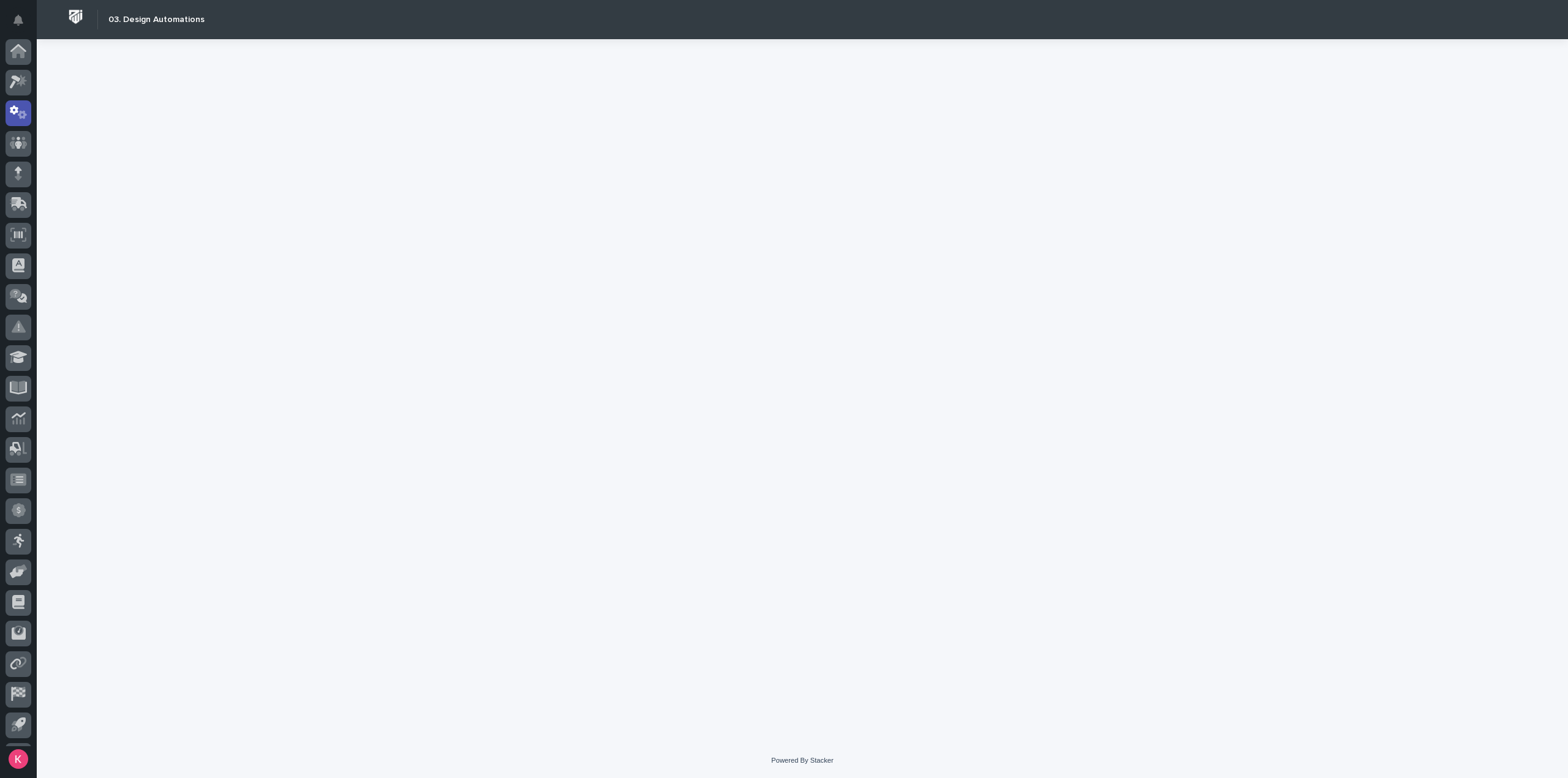
scroll to position [27, 0]
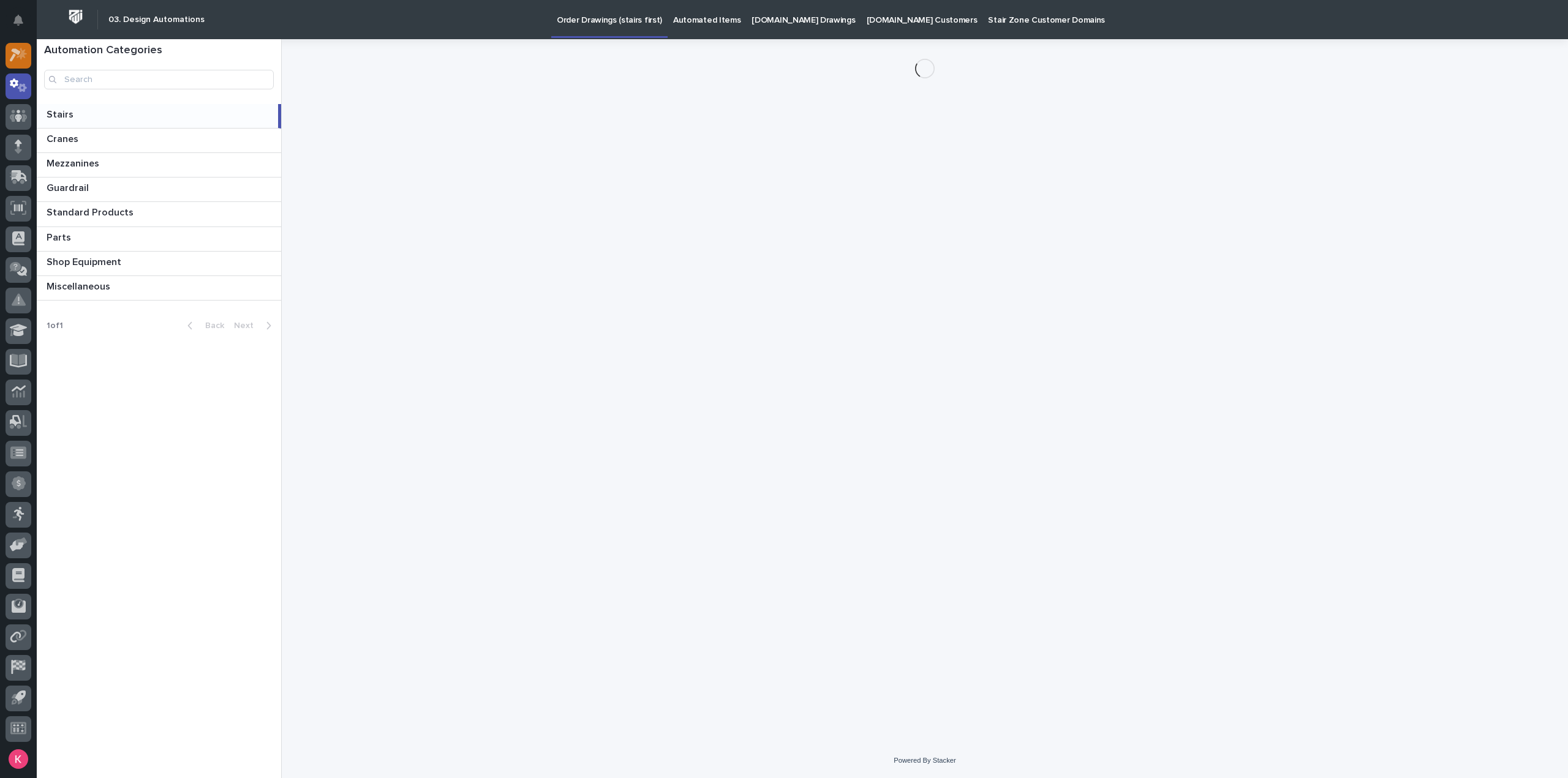
click at [7, 59] on div at bounding box center [18, 56] width 26 height 26
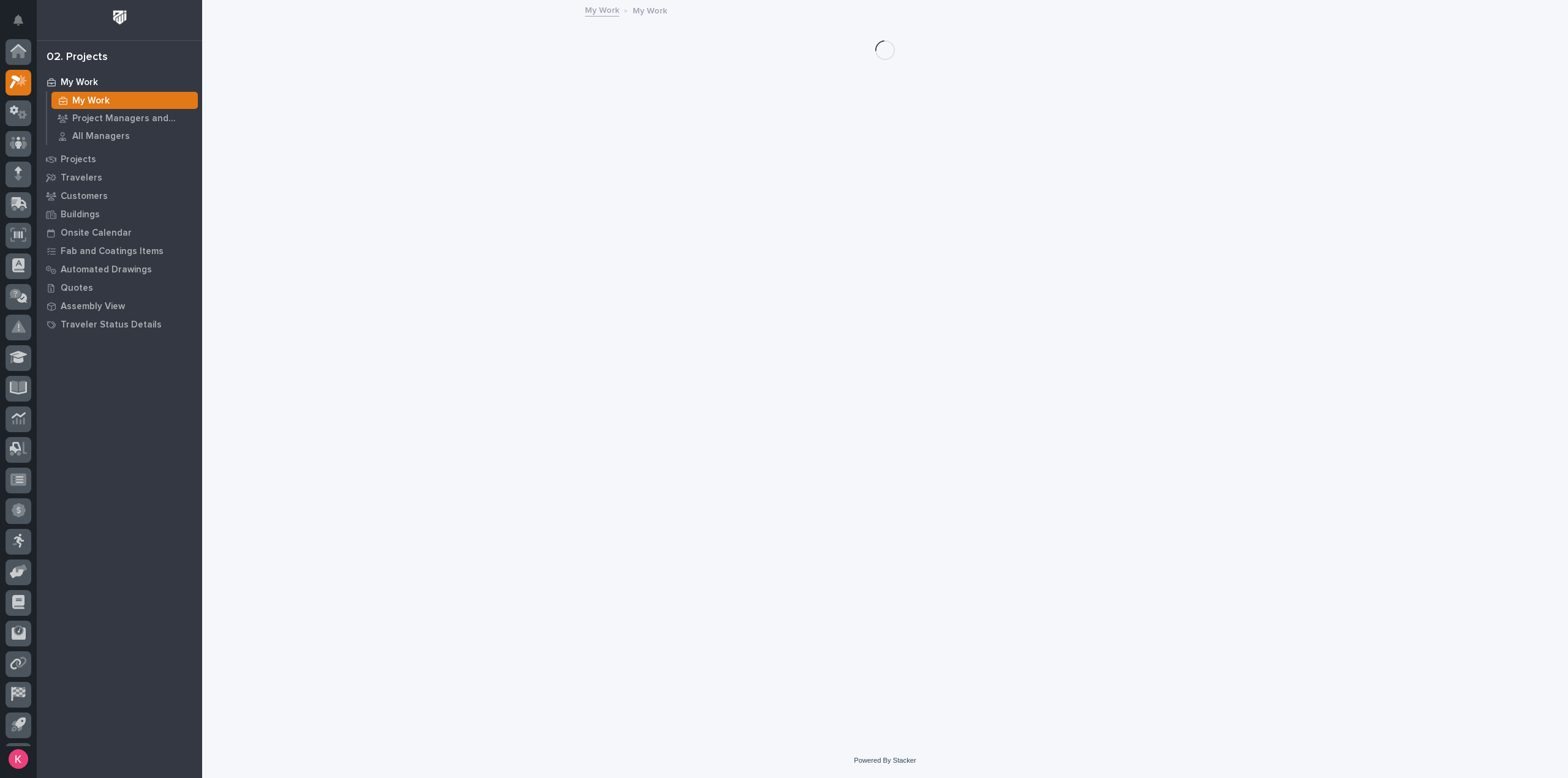
scroll to position [27, 0]
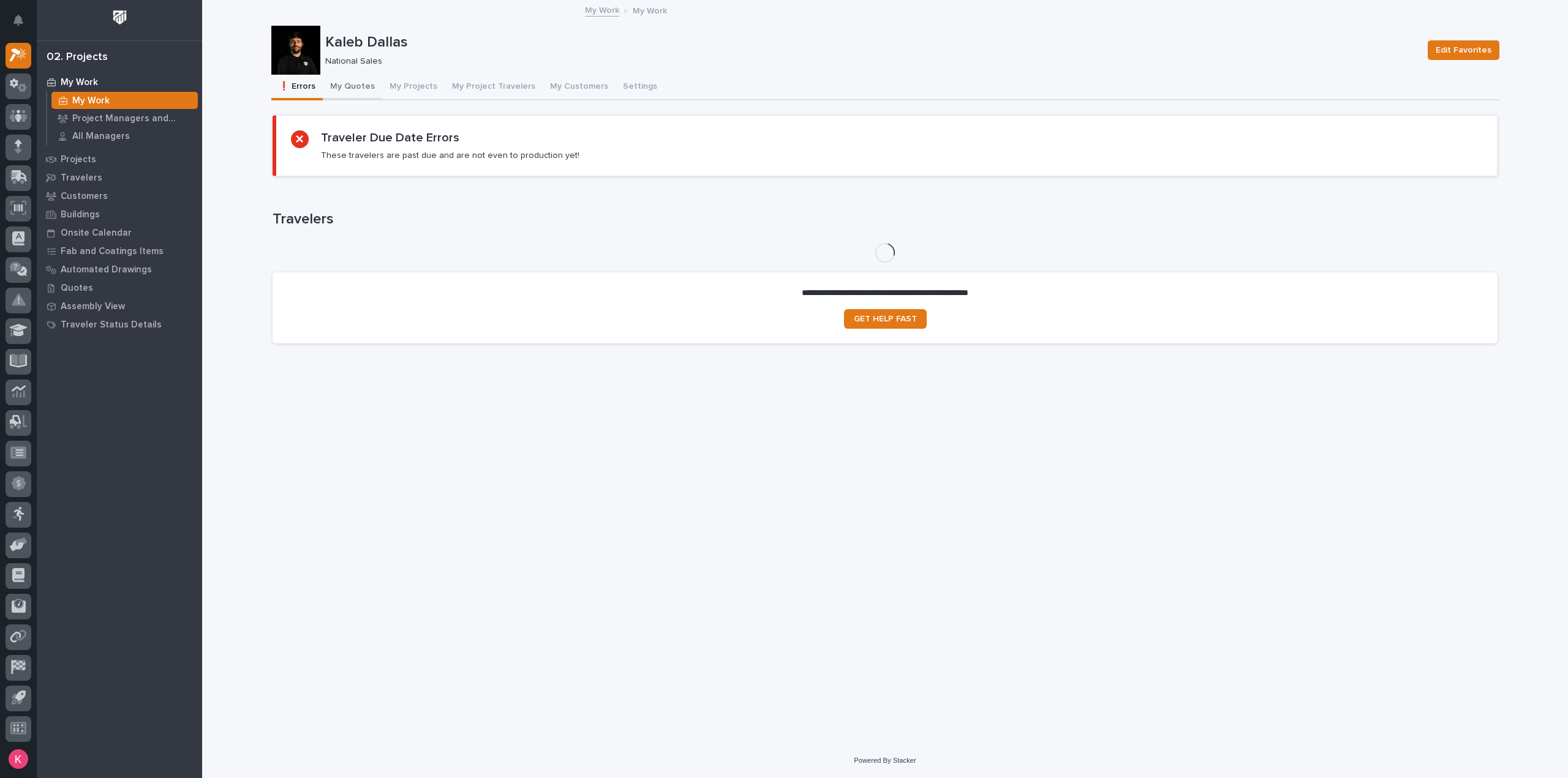
click at [363, 101] on div "**********" at bounding box center [885, 227] width 1228 height 253
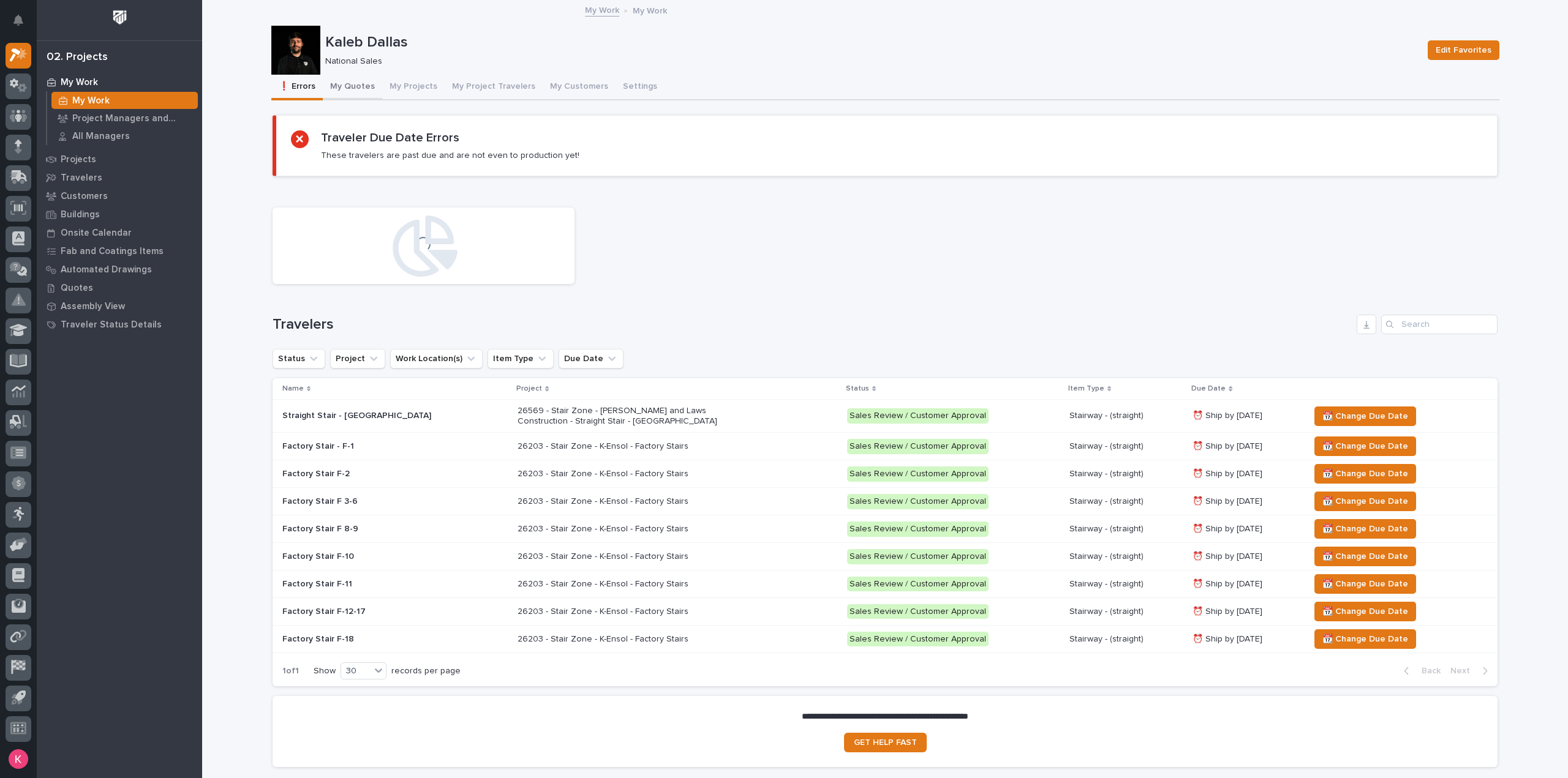
click at [359, 96] on button "My Quotes" at bounding box center [352, 88] width 59 height 26
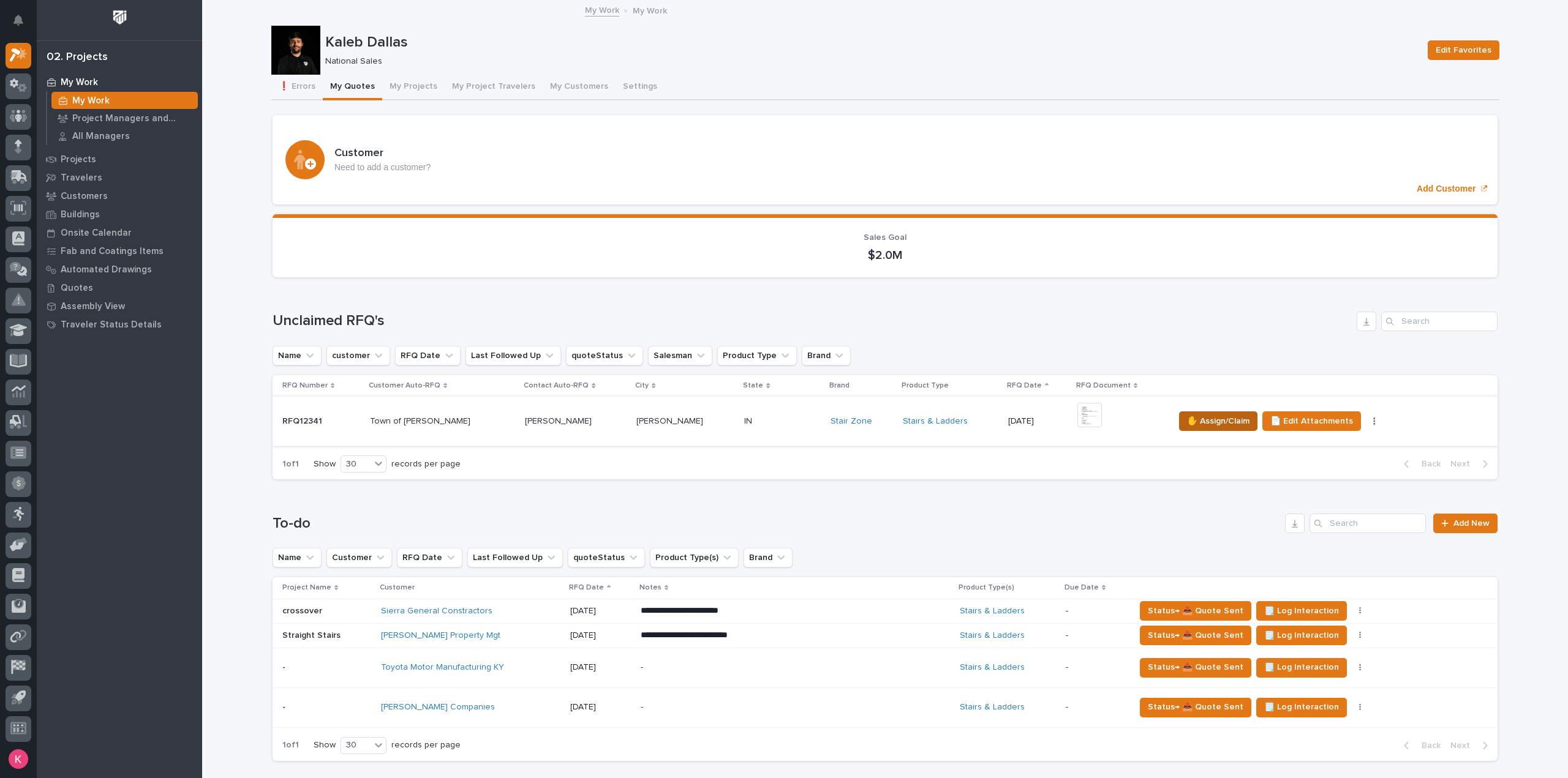
click at [1187, 423] on span "✋ Assign/Claim" at bounding box center [1218, 421] width 63 height 15
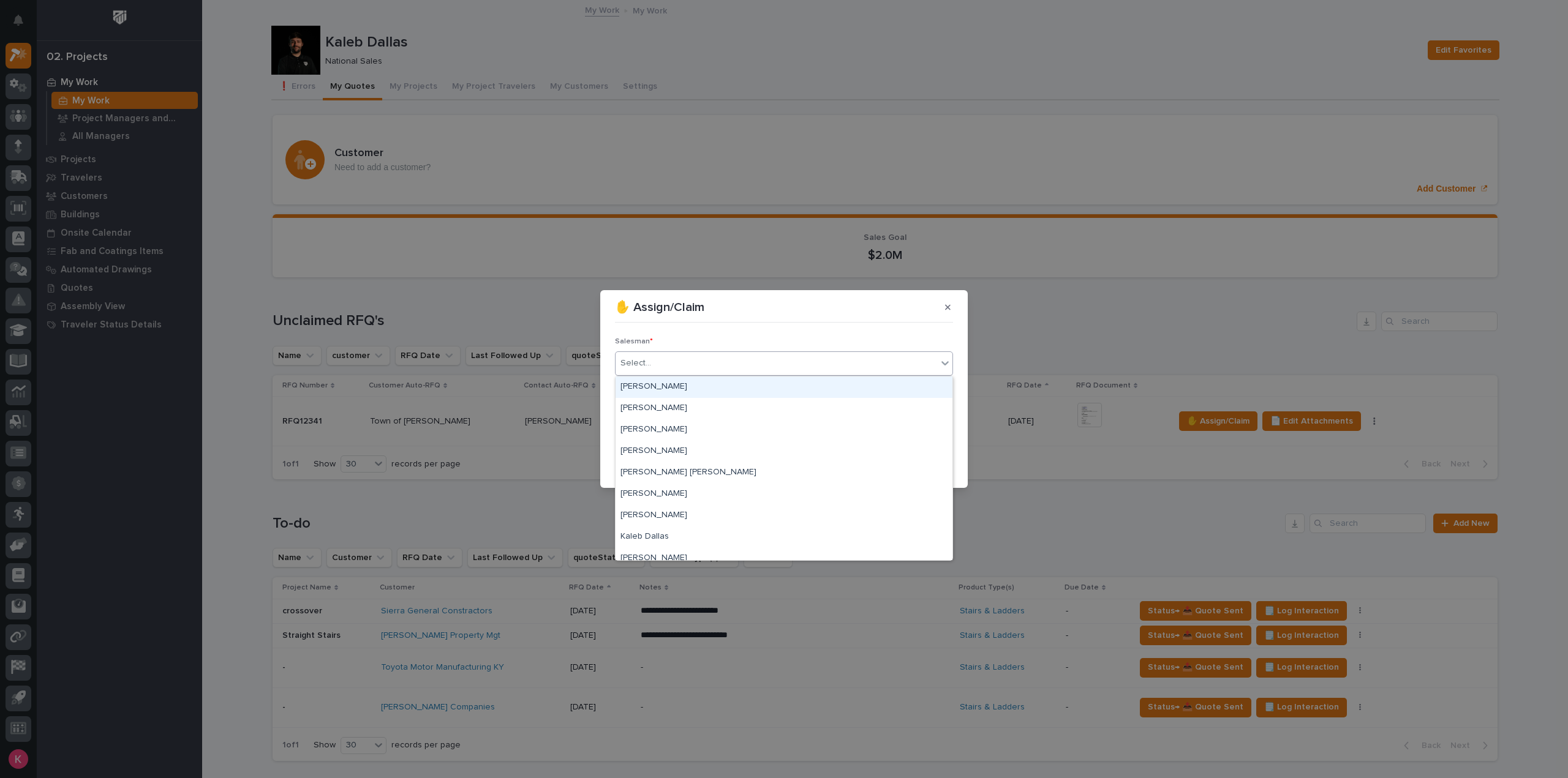
click at [690, 366] on div "Select..." at bounding box center [776, 364] width 321 height 20
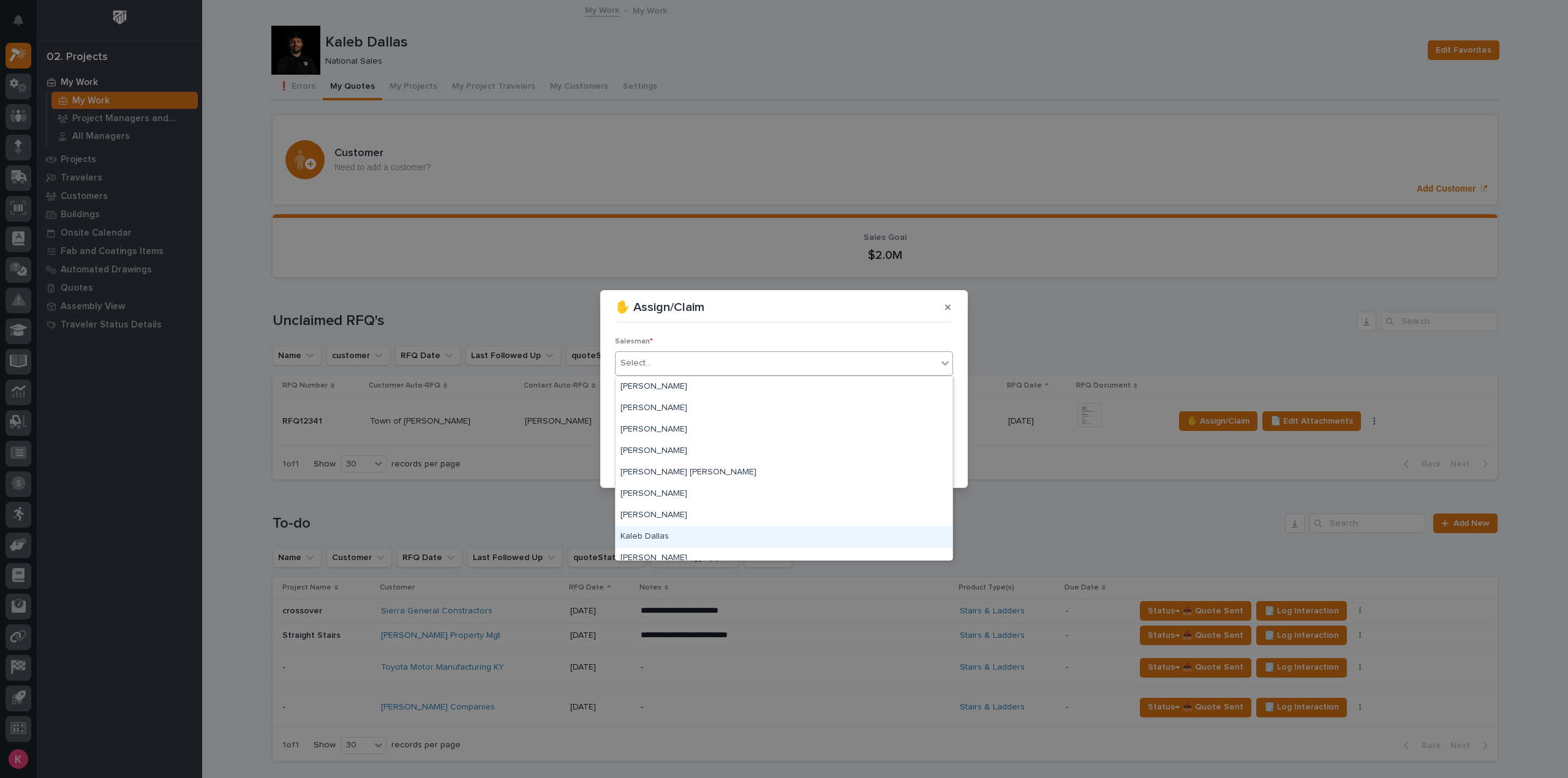
click at [649, 540] on div "Kaleb Dallas" at bounding box center [784, 537] width 337 height 22
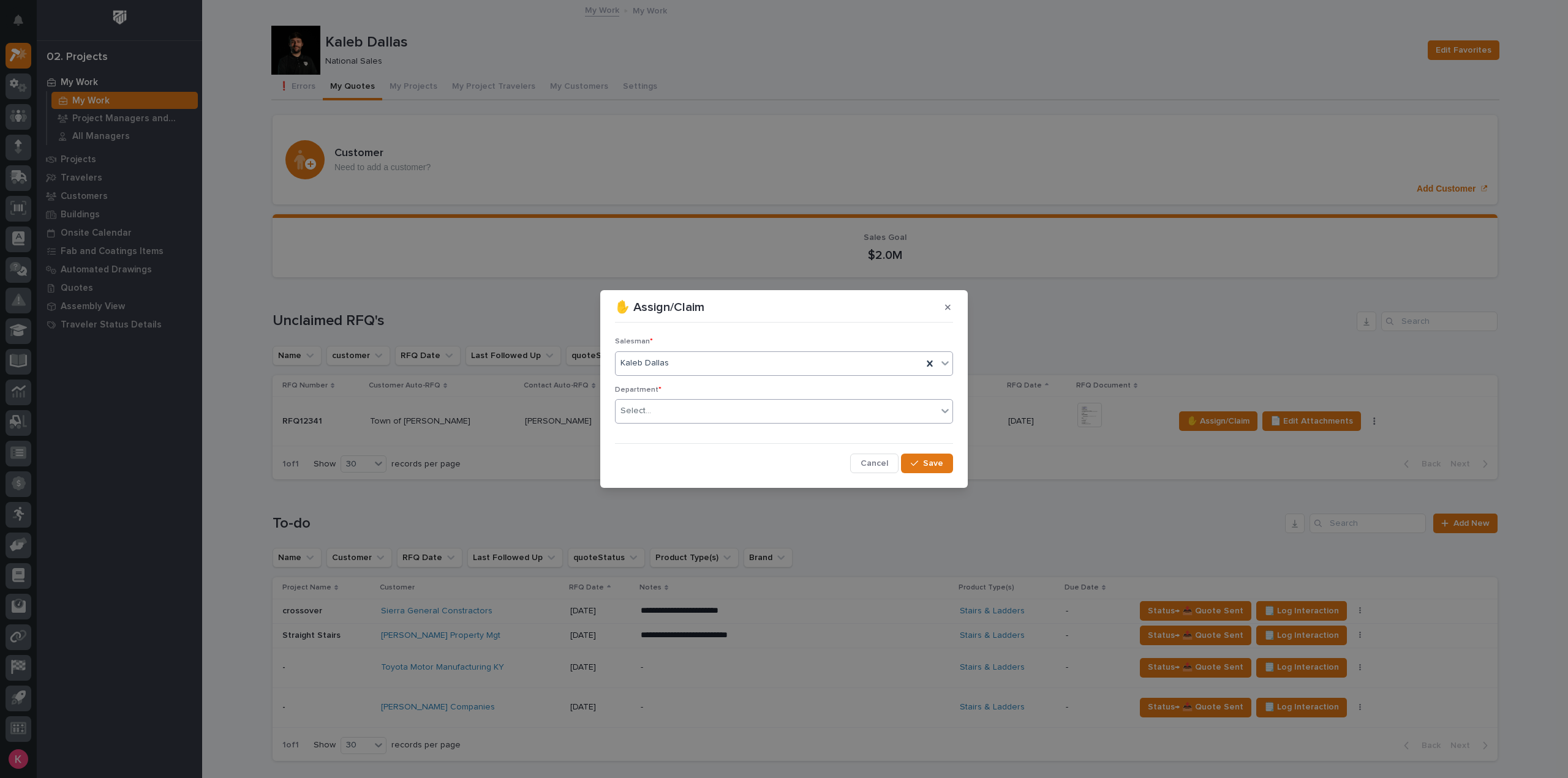
click at [662, 417] on div "Select..." at bounding box center [776, 411] width 321 height 20
drag, startPoint x: 676, startPoint y: 437, endPoint x: 720, endPoint y: 449, distance: 45.6
click at [678, 437] on span "National Sales" at bounding box center [651, 434] width 62 height 13
click at [931, 460] on span "Save" at bounding box center [934, 464] width 20 height 11
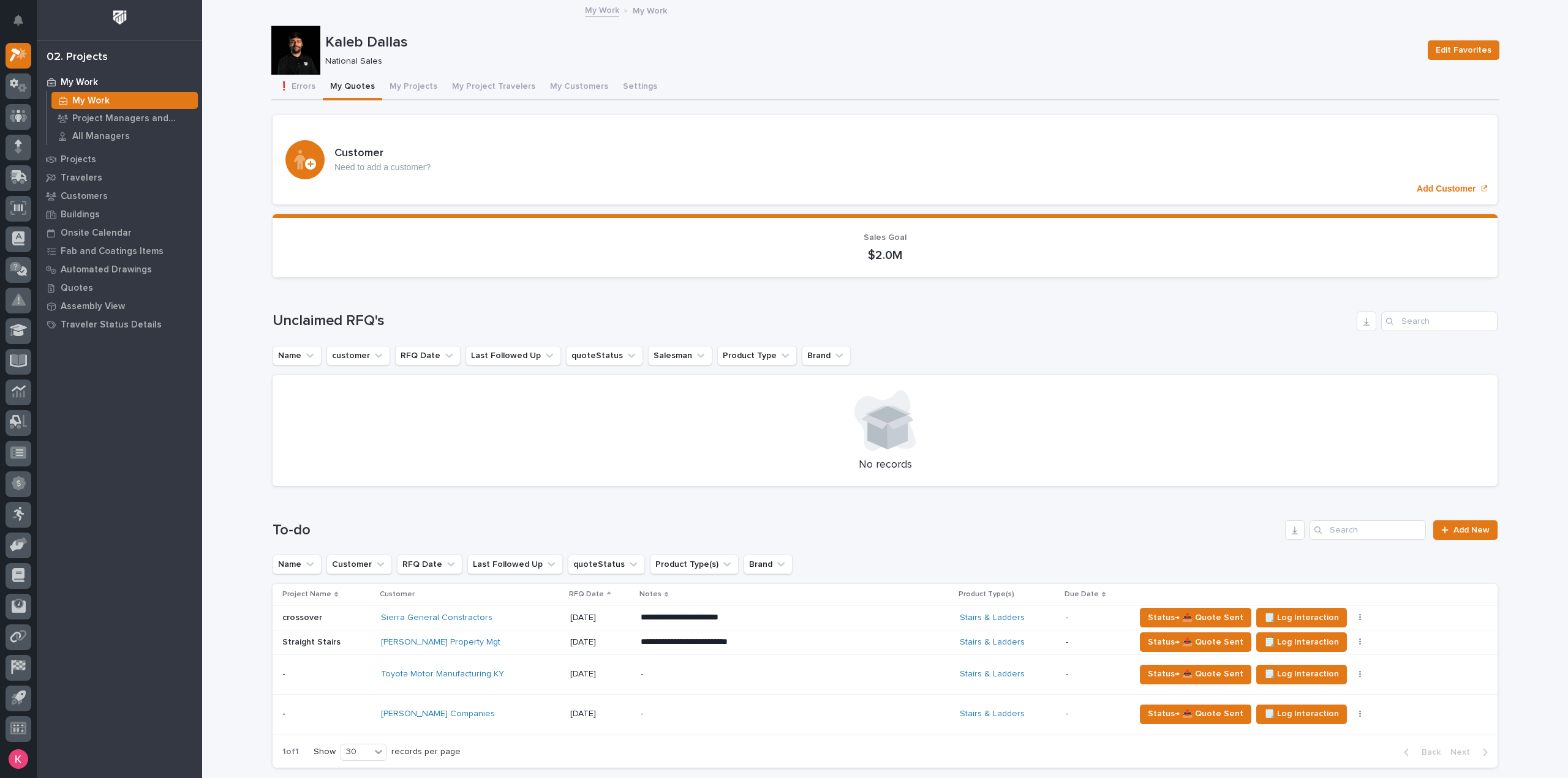
scroll to position [306, 0]
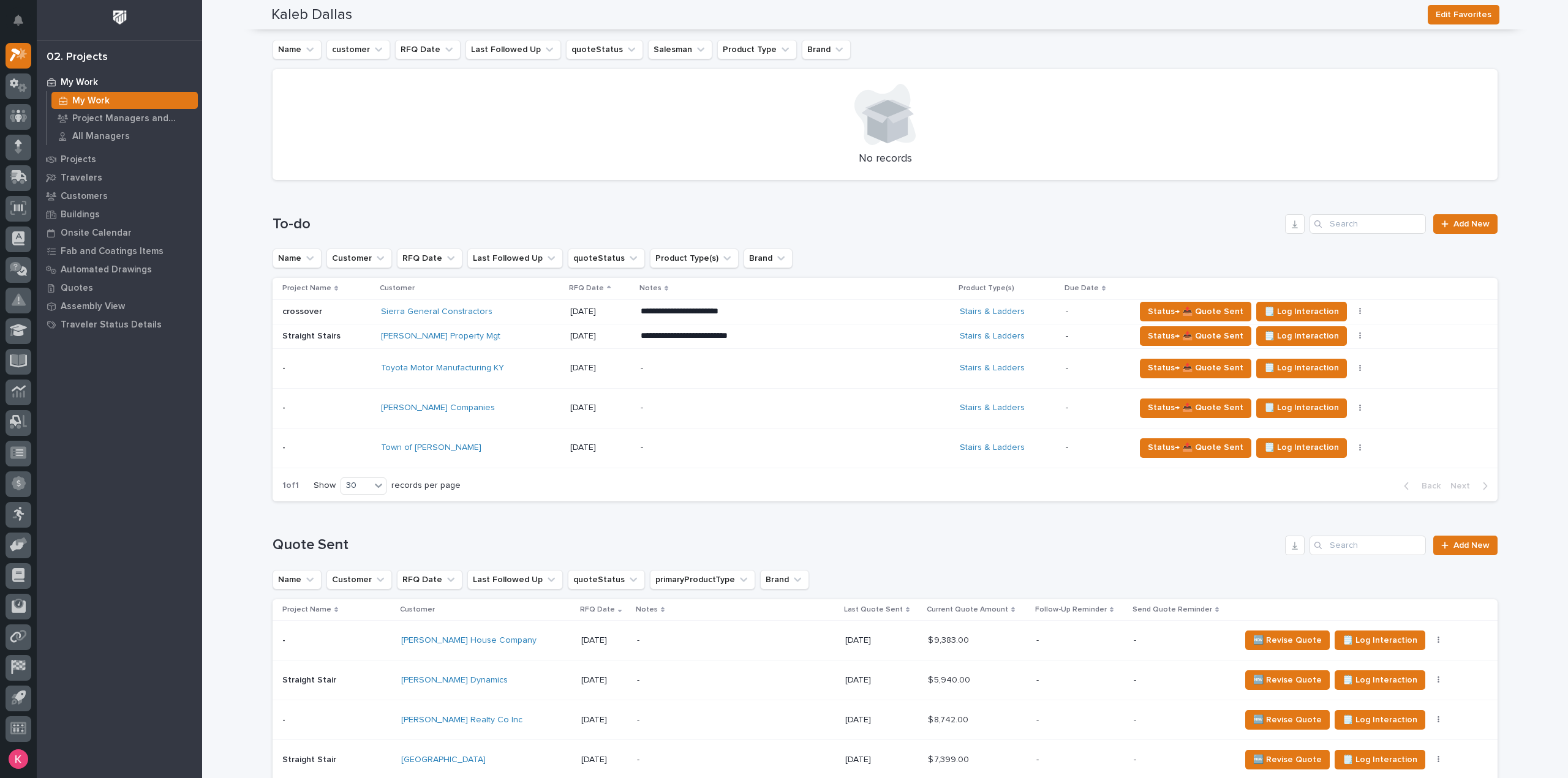
click at [525, 441] on div "Town of [PERSON_NAME]" at bounding box center [470, 448] width 180 height 20
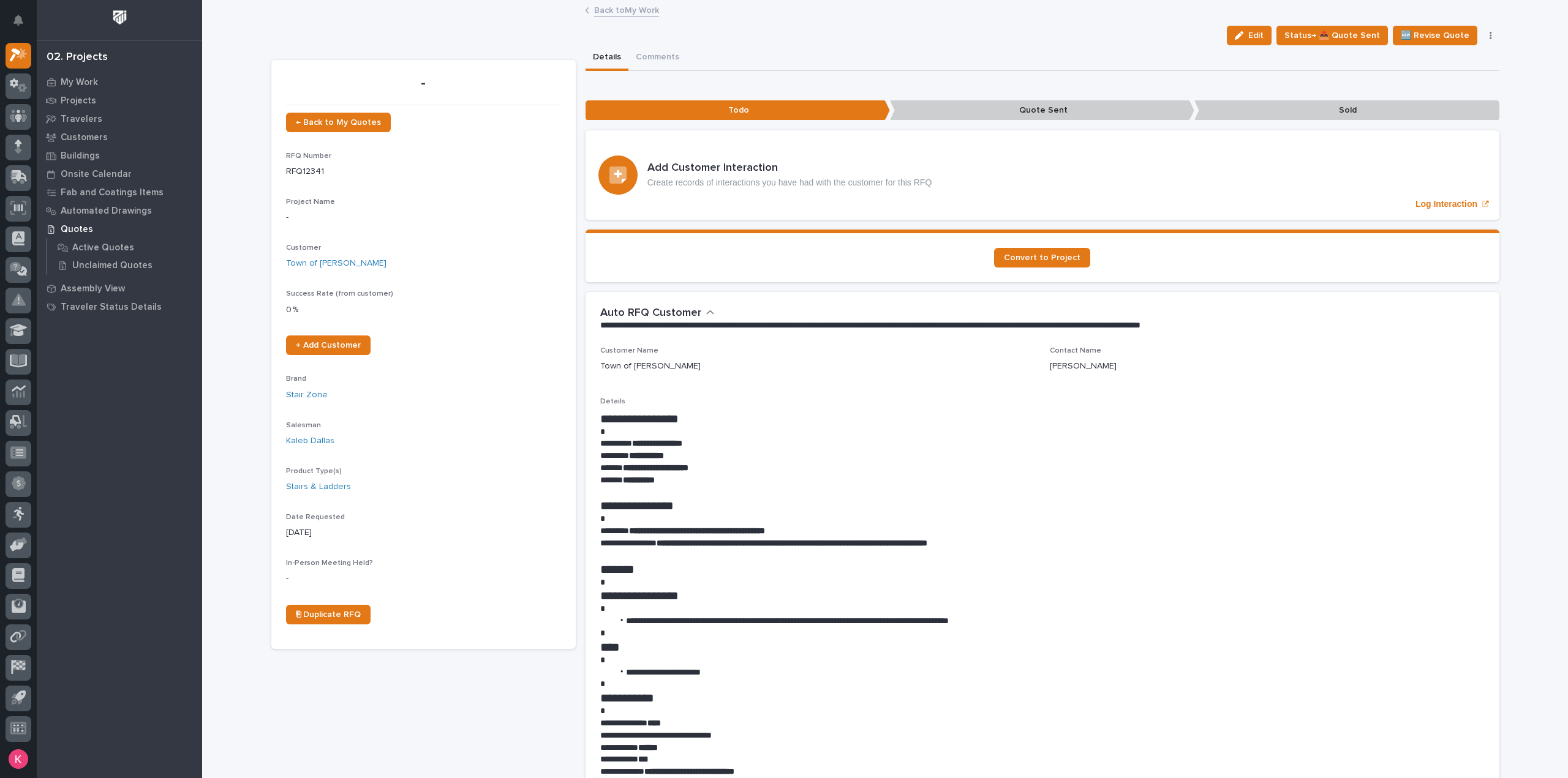
click at [597, 18] on div "My Settings Log Out 02. Projects My Work Projects Travelers Customers Buildings…" at bounding box center [885, 792] width 1366 height 1584
click at [628, 5] on link "Back to My Work" at bounding box center [626, 9] width 65 height 14
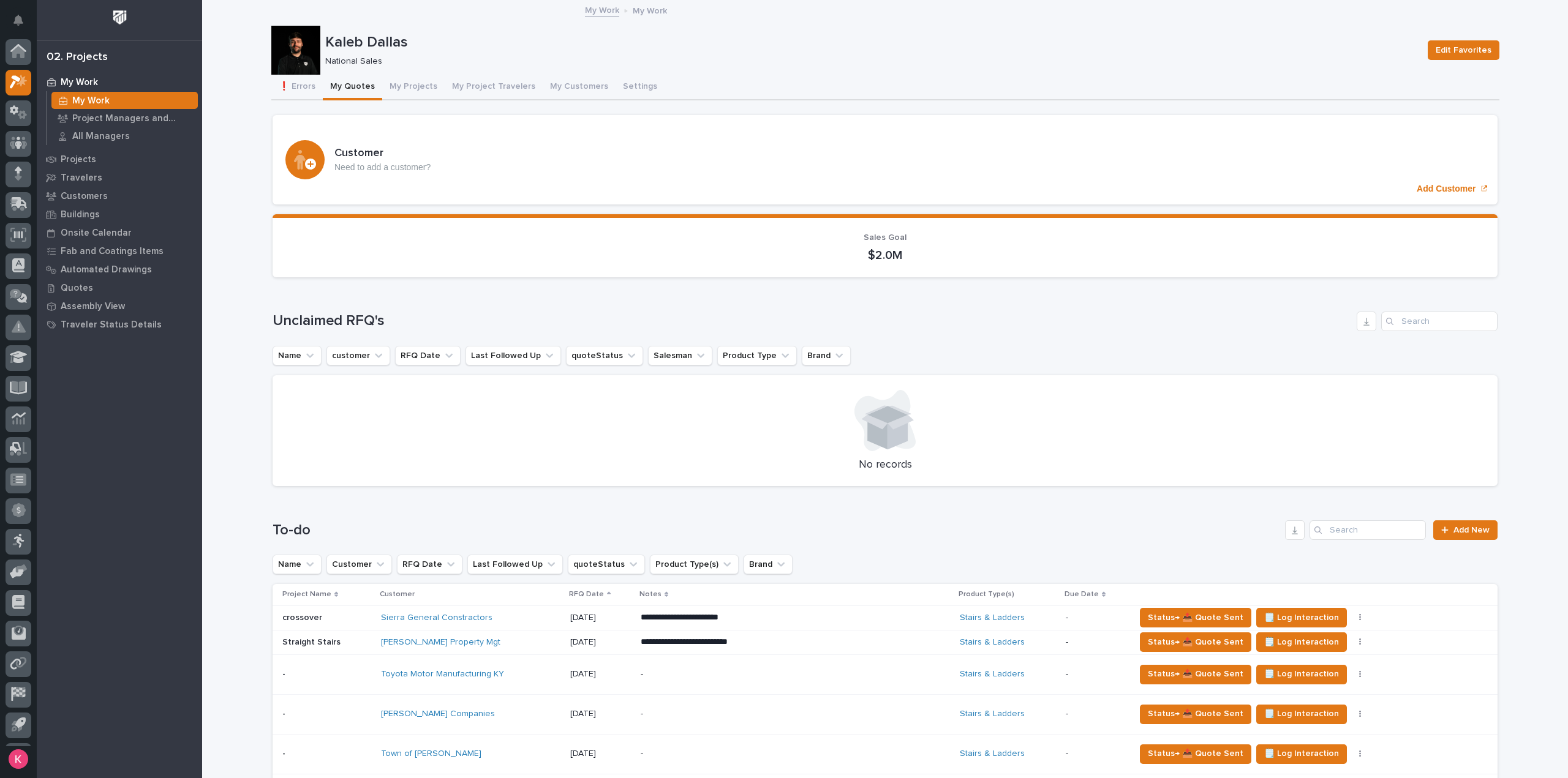
scroll to position [27, 0]
click at [736, 709] on p "-" at bounding box center [748, 714] width 215 height 10
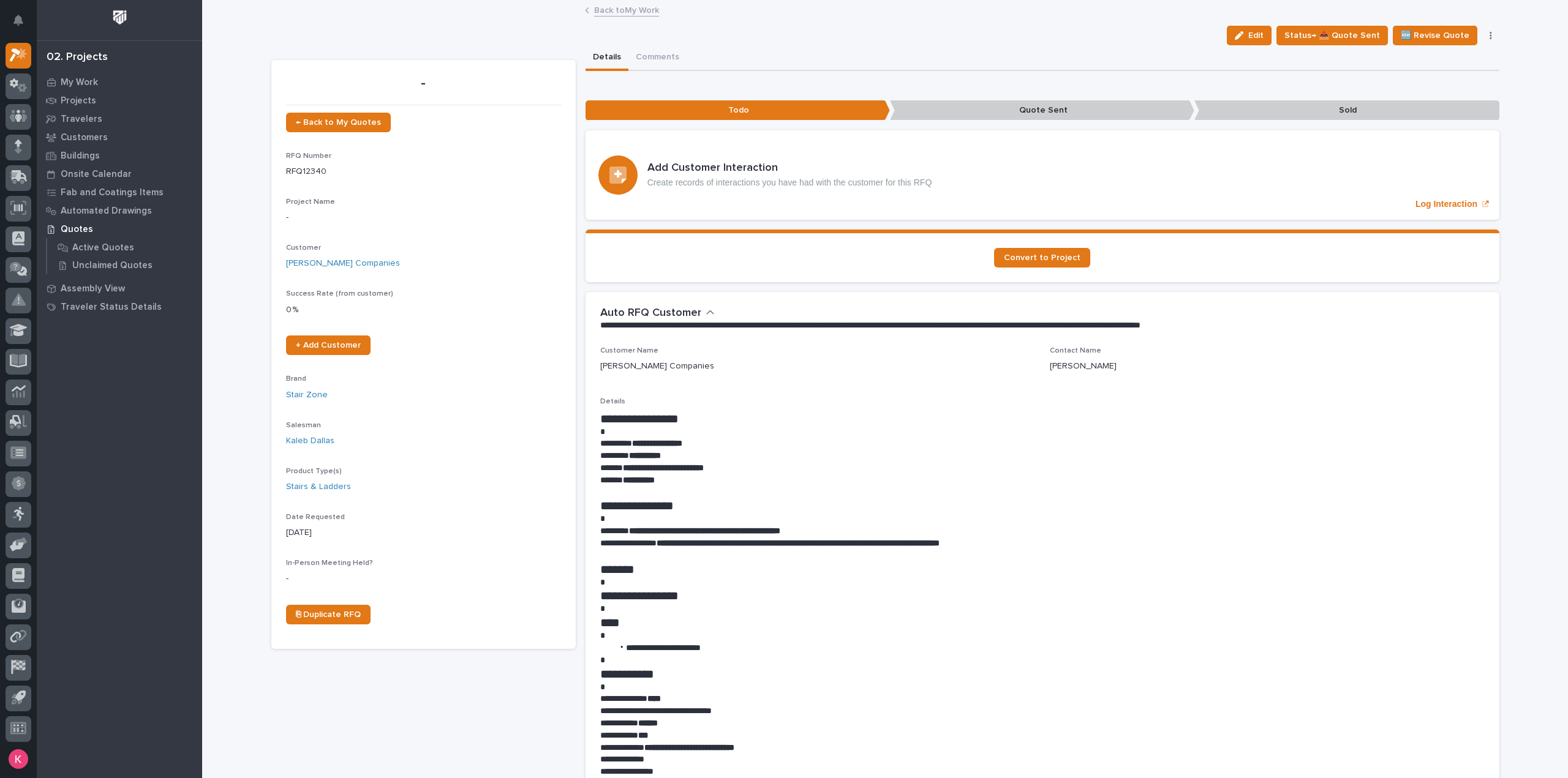
click at [1482, 32] on button "button" at bounding box center [1490, 35] width 17 height 9
drag, startPoint x: 1482, startPoint y: 33, endPoint x: 1409, endPoint y: 49, distance: 74.7
click at [1482, 34] on button "button" at bounding box center [1490, 35] width 17 height 9
click at [646, 9] on link "Back to My Work" at bounding box center [626, 9] width 65 height 14
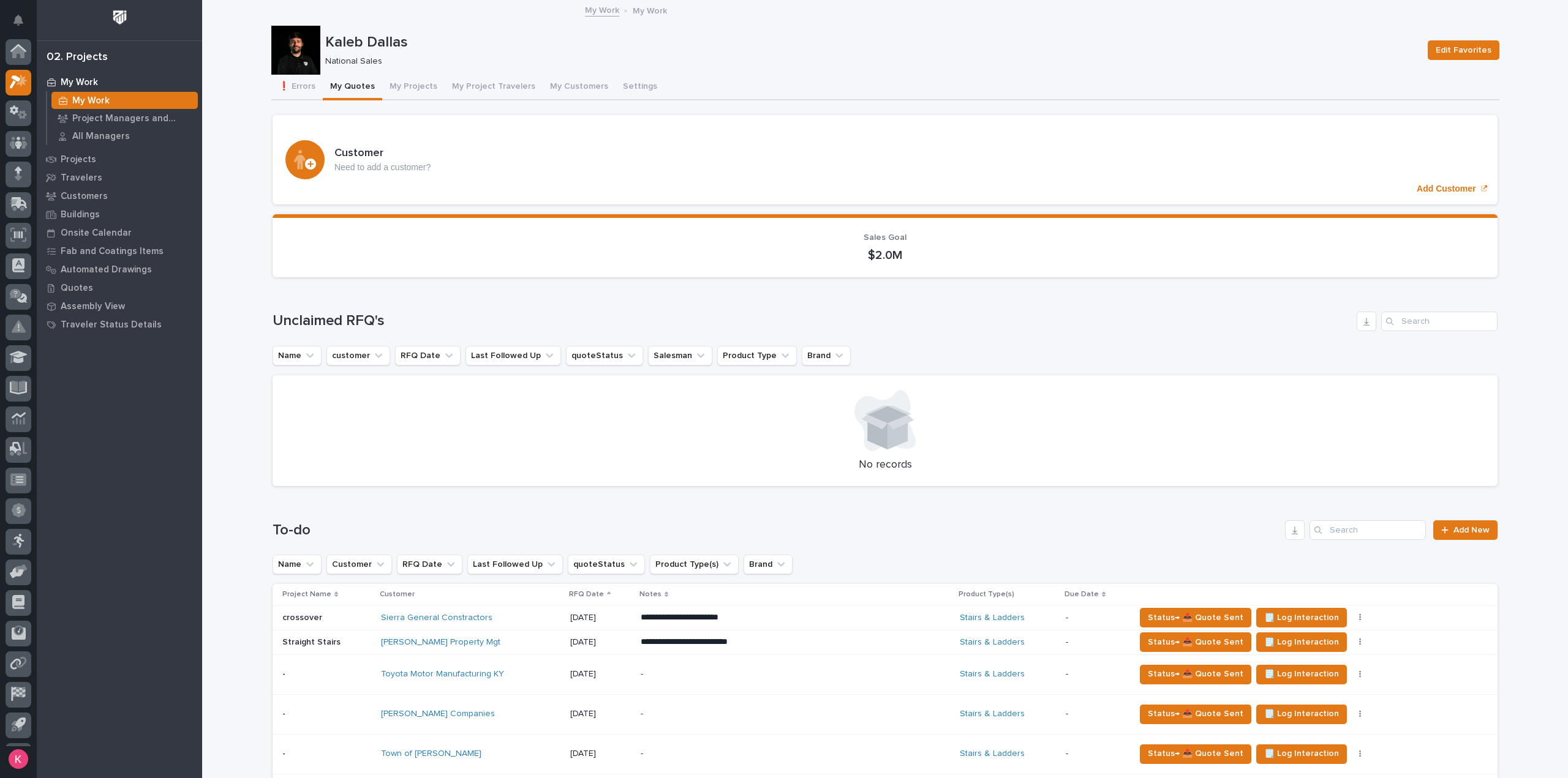
scroll to position [367, 0]
